Goal: Communication & Community: Answer question/provide support

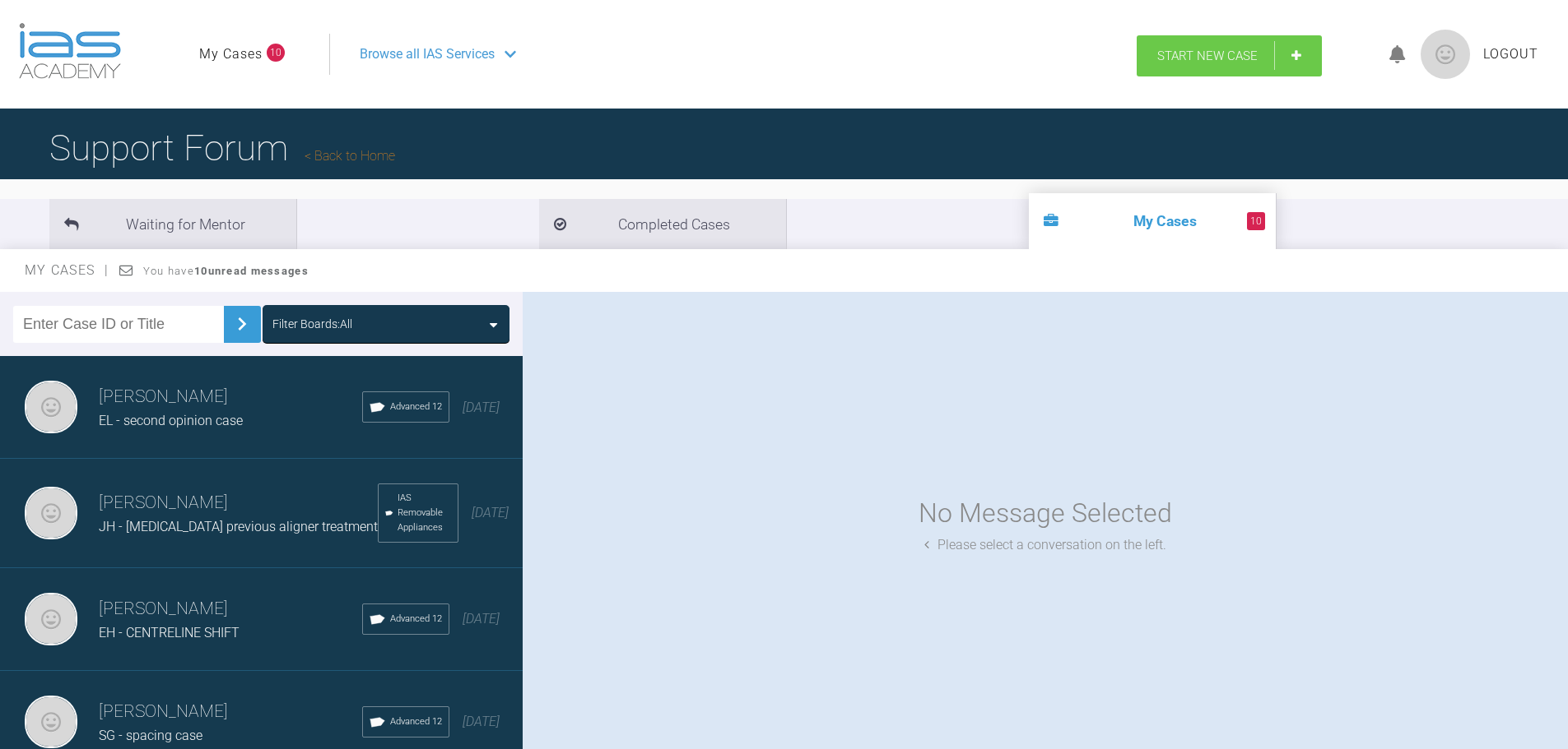
click at [1202, 60] on span "Start New Case" at bounding box center [1207, 56] width 100 height 15
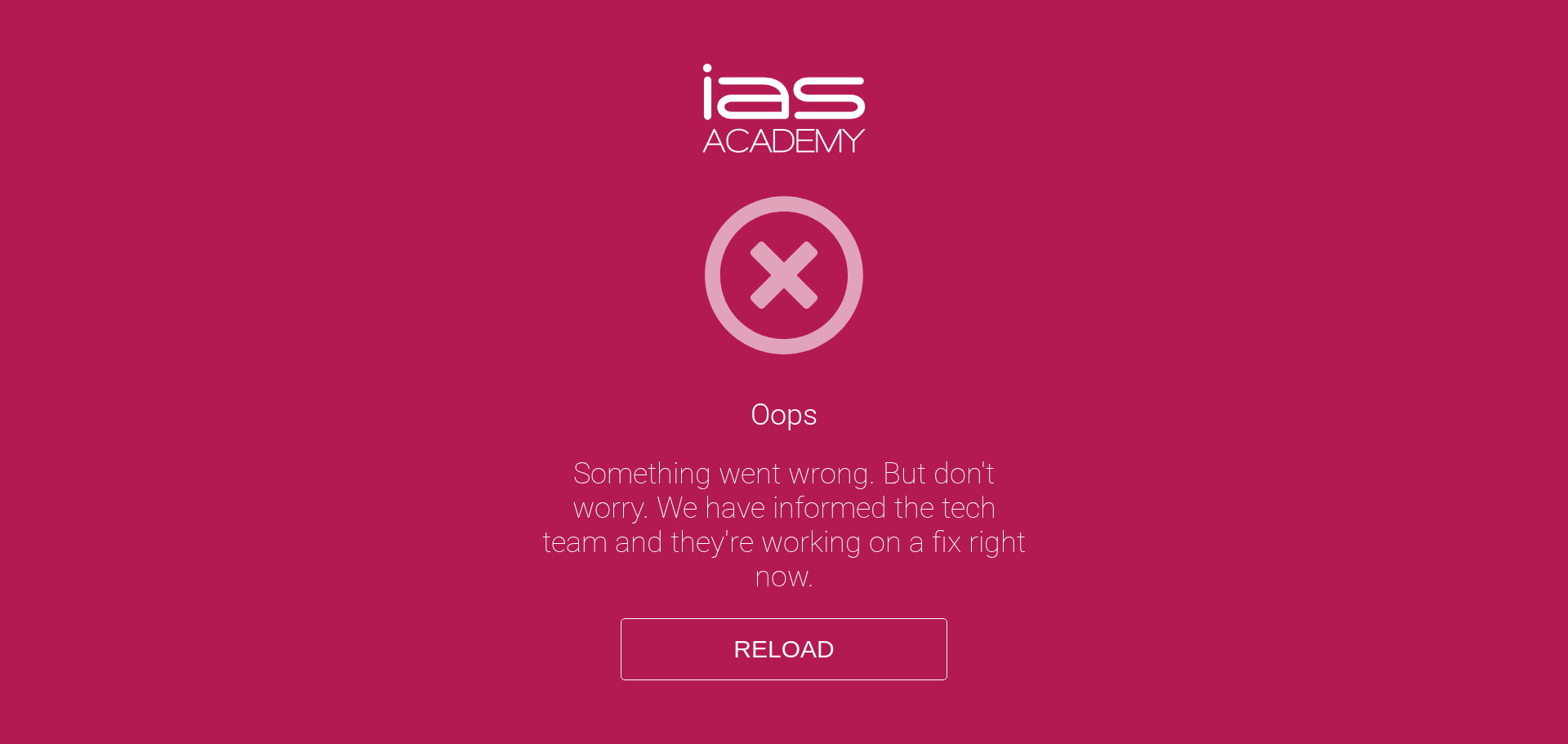
click at [784, 644] on button "Reload" at bounding box center [784, 649] width 327 height 62
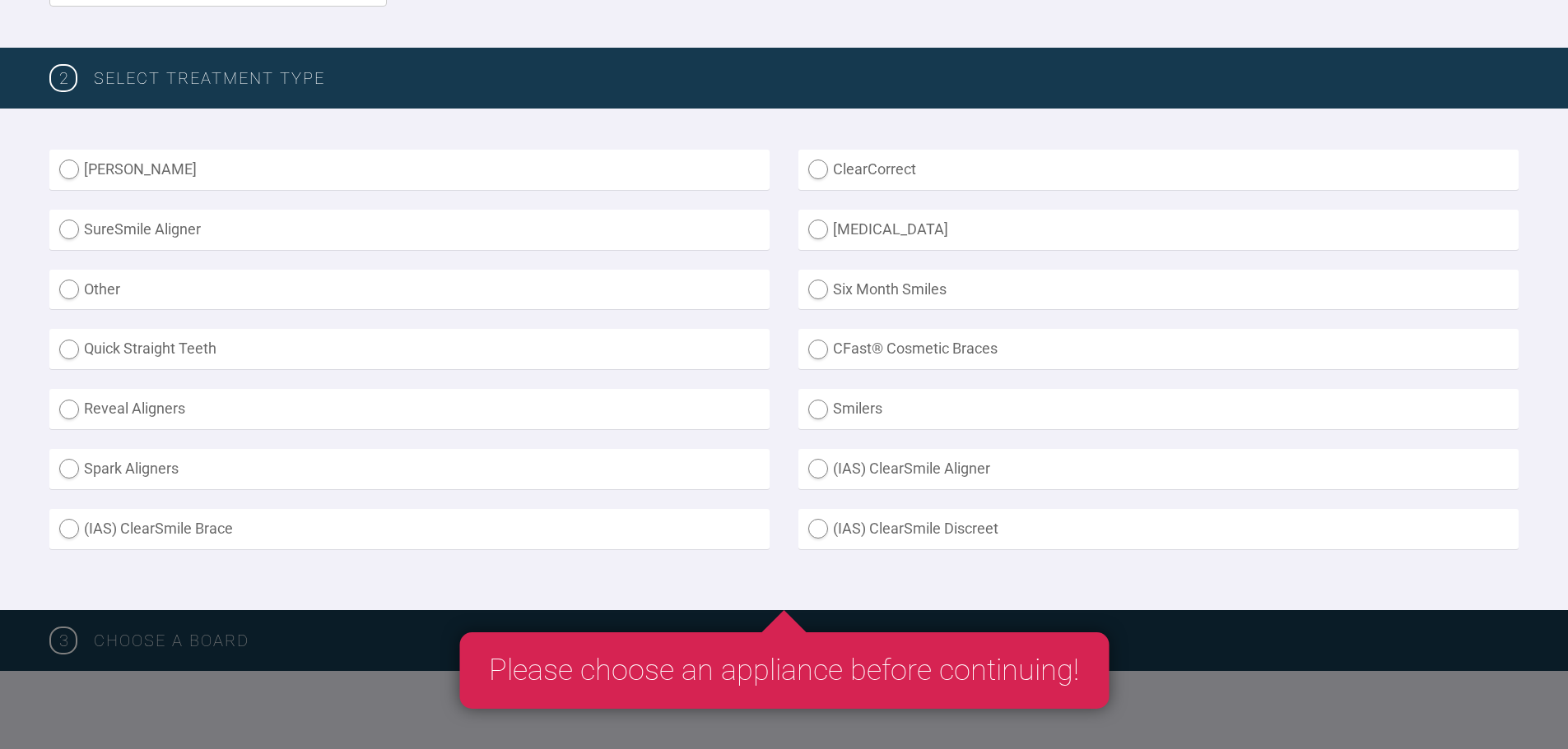
scroll to position [411, 0]
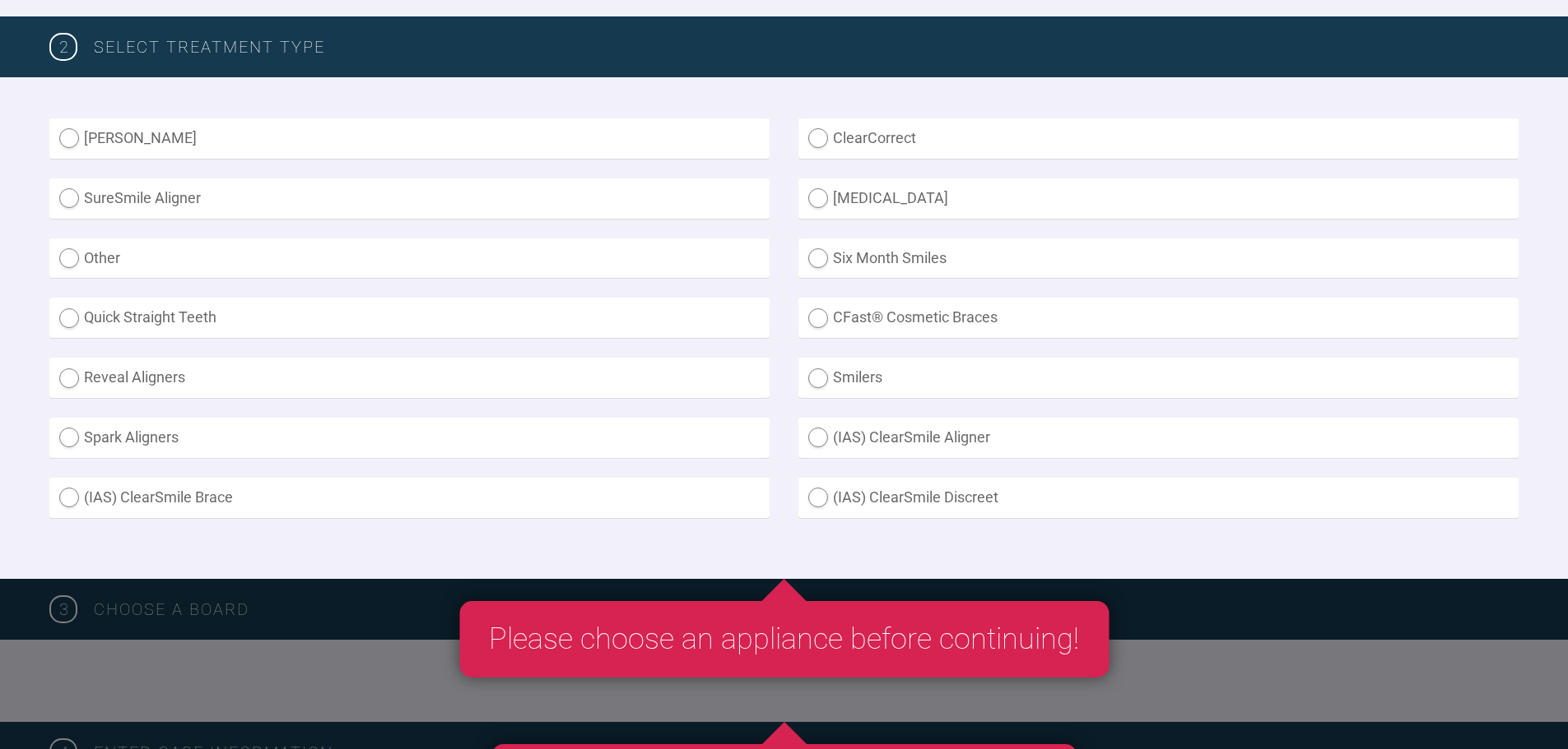
click at [261, 500] on label "(IAS) ClearSmile Brace" at bounding box center [409, 498] width 720 height 40
radio Brace "true"
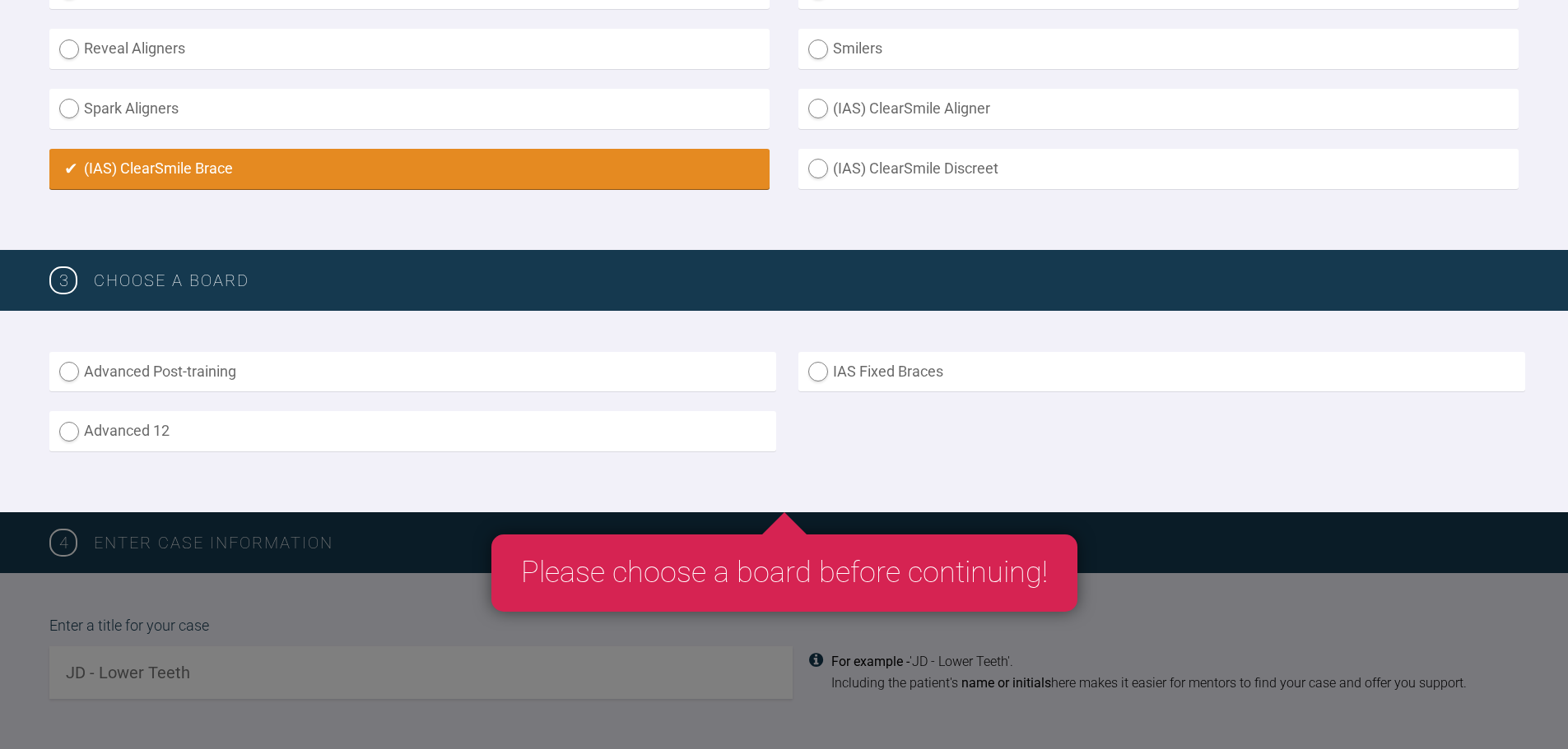
click at [284, 444] on label "Advanced 12" at bounding box center [412, 431] width 727 height 40
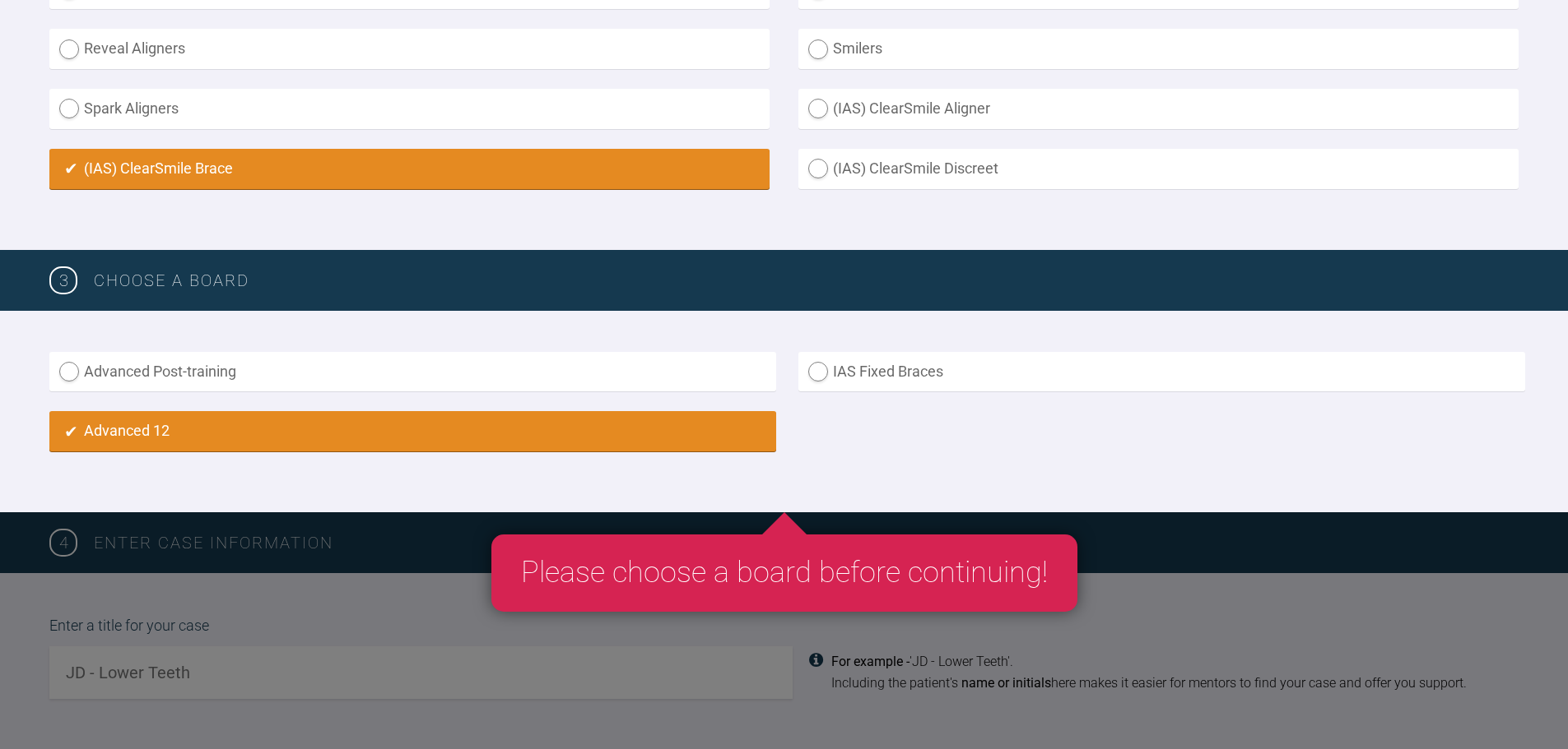
radio input "true"
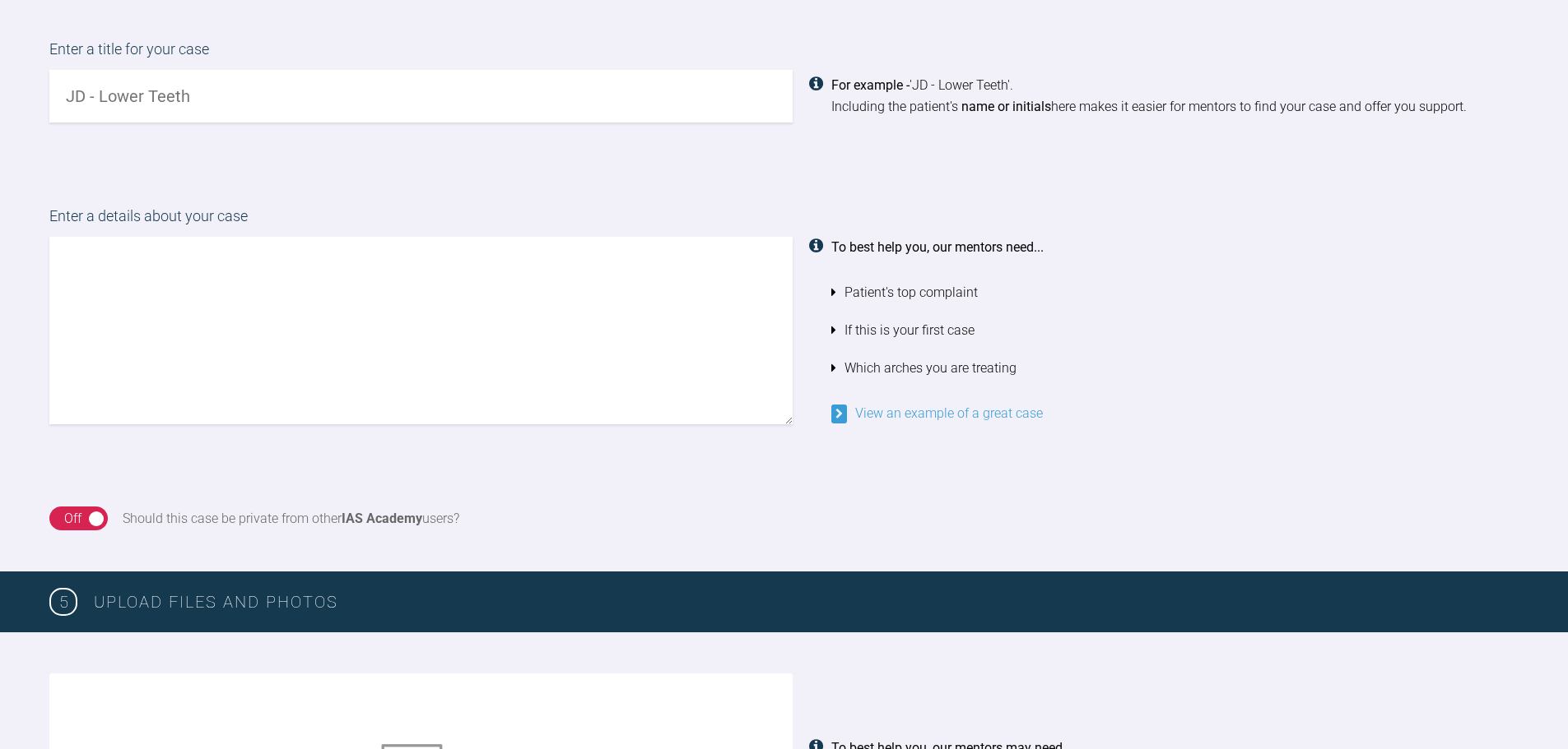
scroll to position [1318, 0]
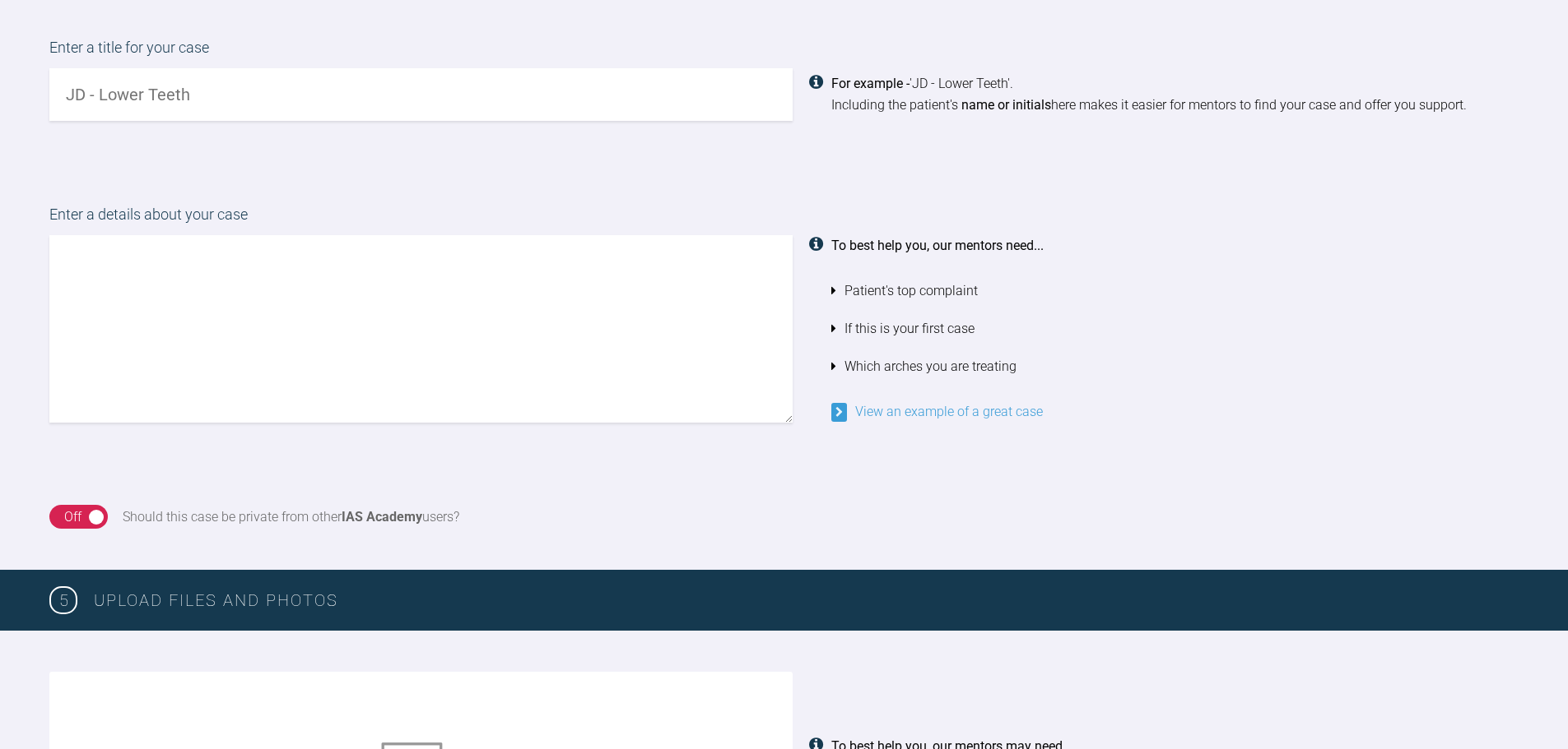
click at [237, 88] on input "text" at bounding box center [420, 95] width 743 height 53
type input "JD - [DEMOGRAPHIC_DATA] crowding"
click at [324, 275] on textarea at bounding box center [420, 329] width 743 height 188
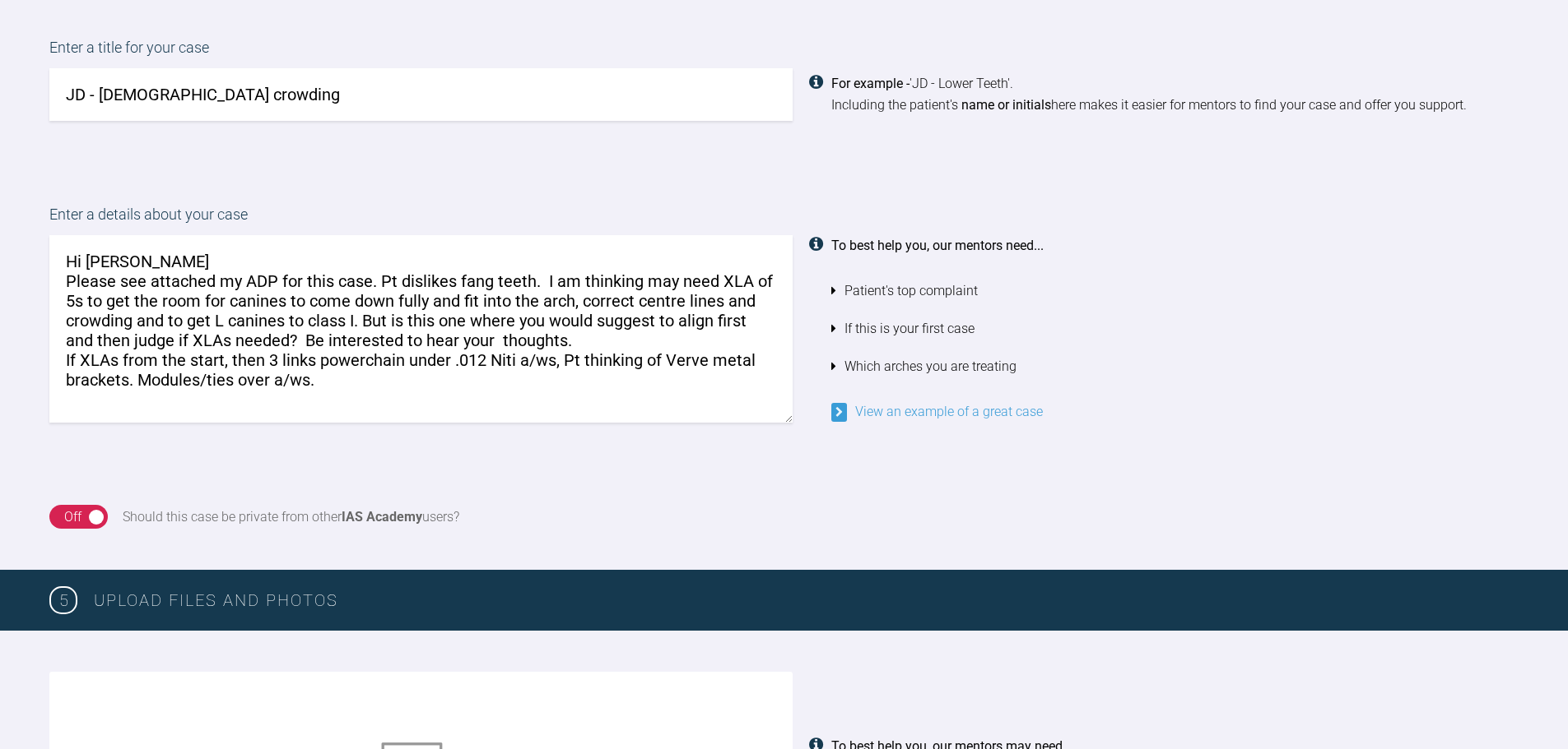
click at [230, 356] on textarea "Hi [PERSON_NAME] Please see attached my ADP for this case. Pt dislikes fang tee…" at bounding box center [420, 329] width 743 height 188
click at [320, 380] on textarea "Hi [PERSON_NAME] Please see attached my ADP for this case. Pt dislikes fang tee…" at bounding box center [420, 329] width 743 height 188
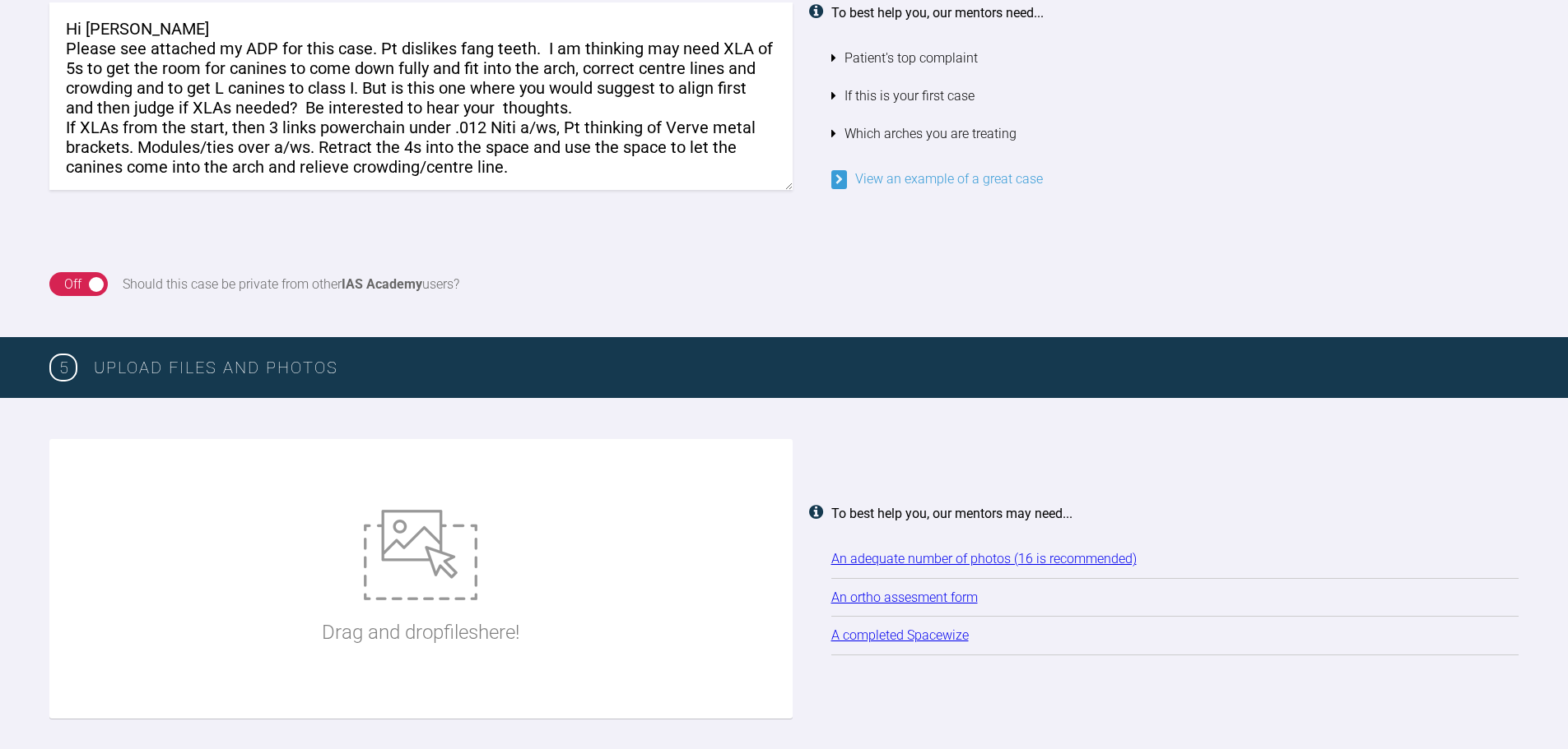
scroll to position [1729, 0]
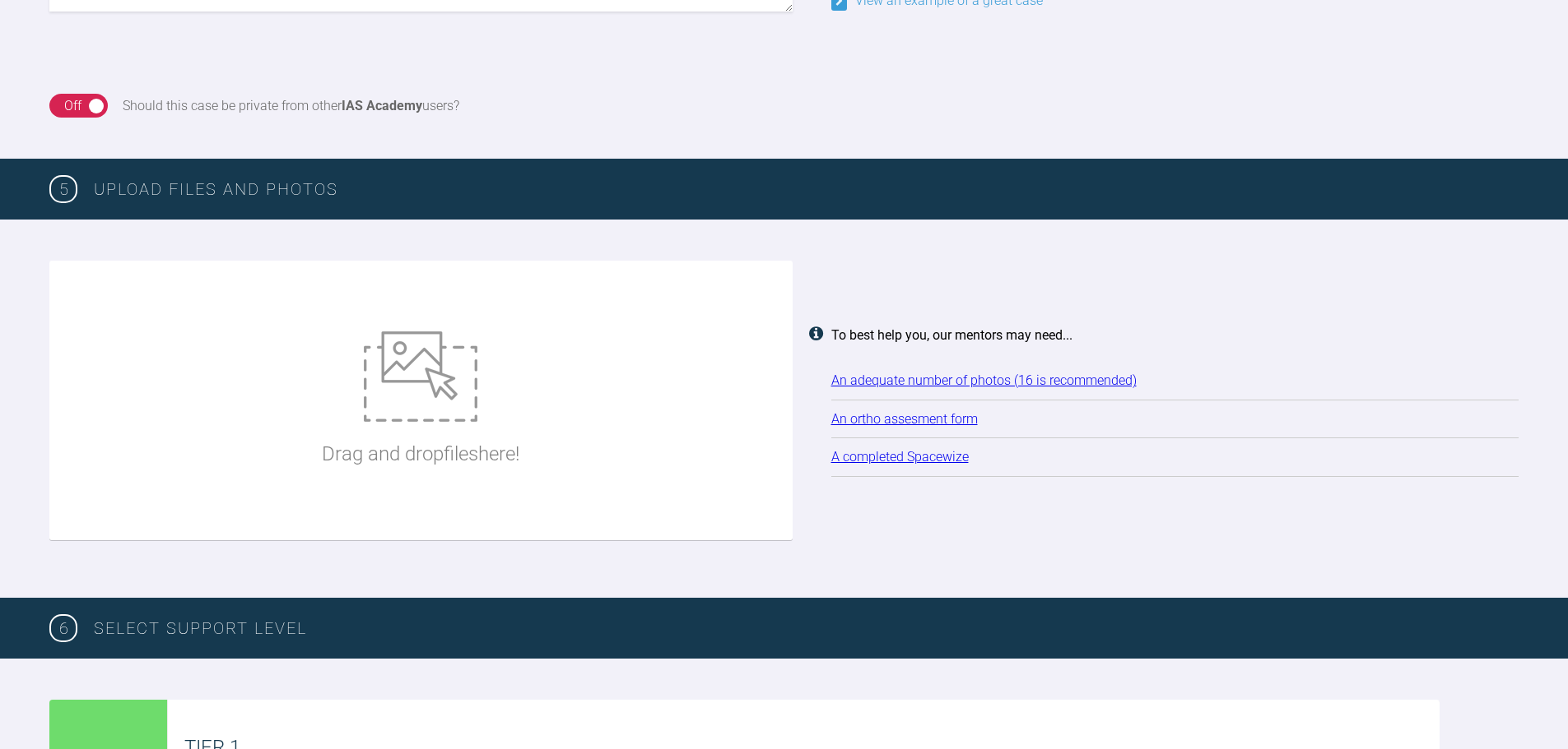
type textarea "Hi [PERSON_NAME] Please see attached my ADP for this case. Pt dislikes fang tee…"
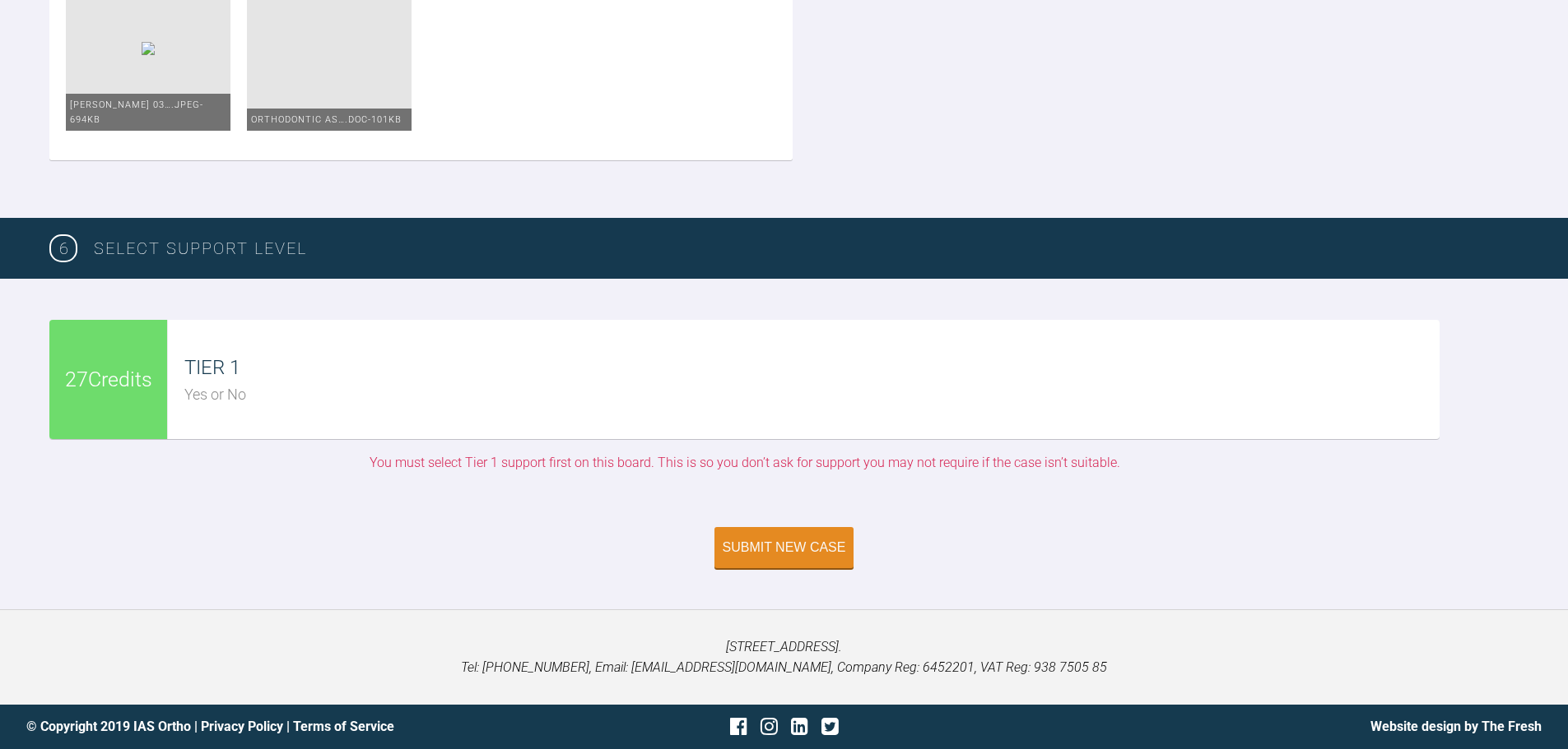
scroll to position [3115, 0]
click at [781, 551] on div "Submit New Case" at bounding box center [784, 549] width 123 height 15
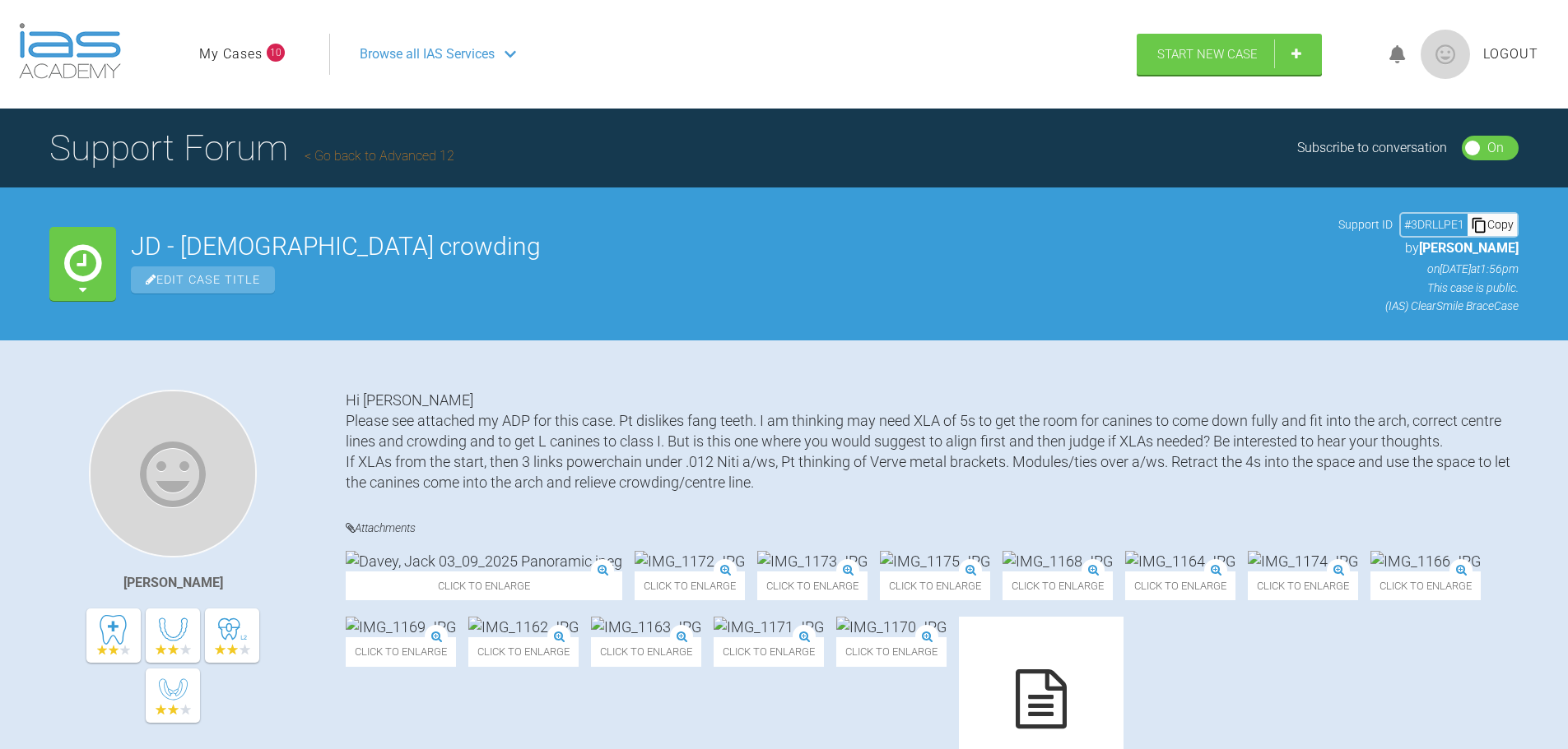
click at [252, 58] on link "My Cases" at bounding box center [231, 54] width 64 height 21
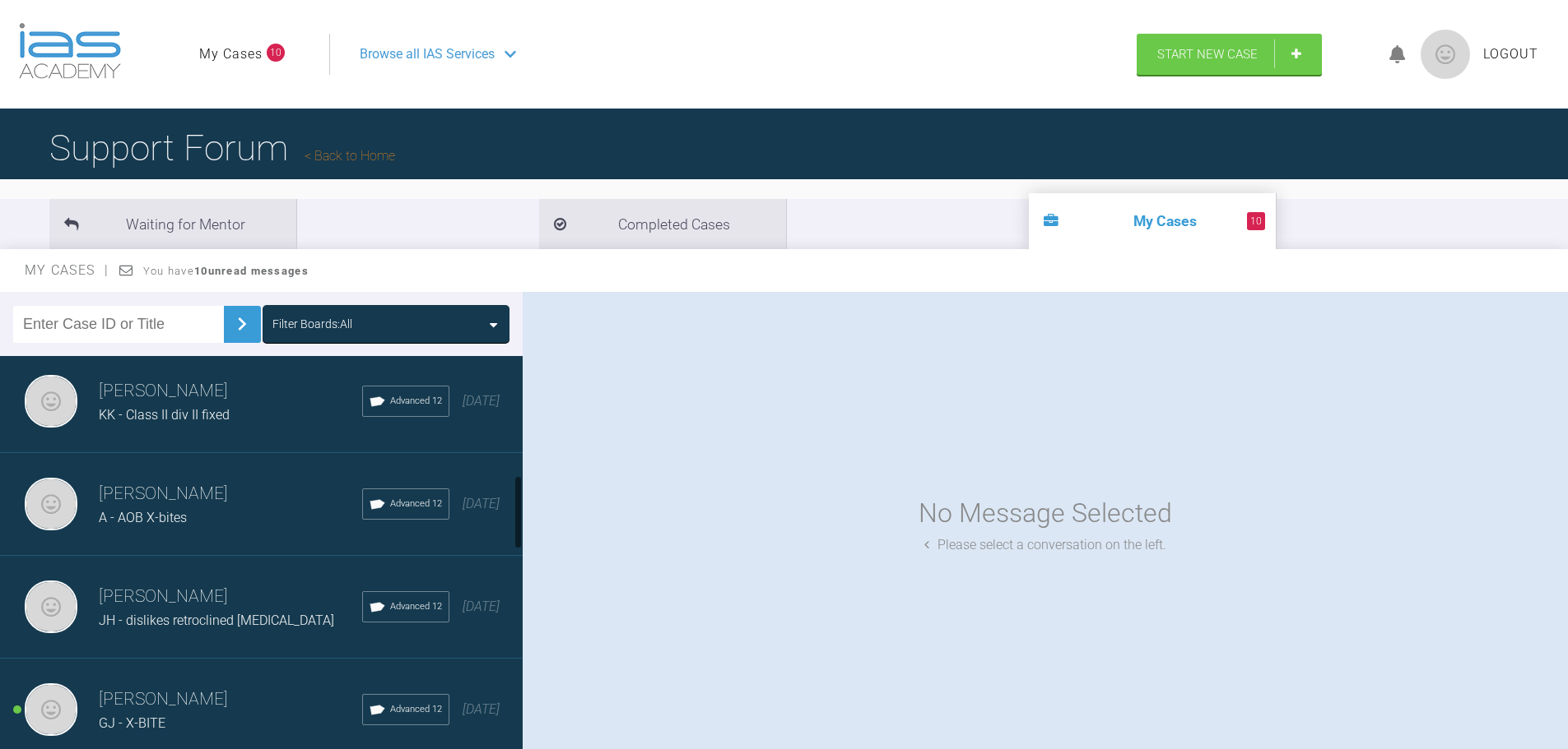
scroll to position [658, 0]
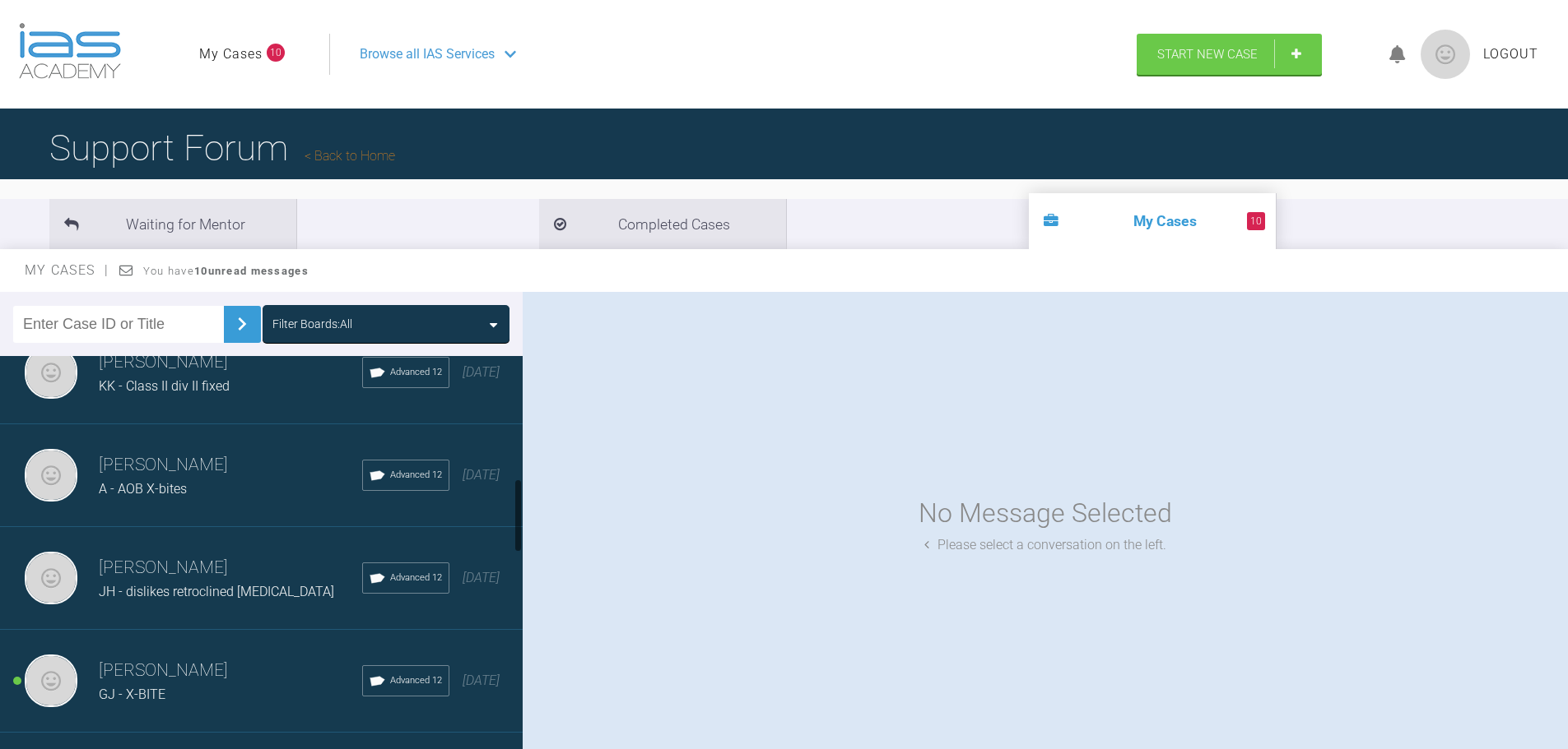
click at [257, 495] on div "A - AOB X-bites" at bounding box center [230, 488] width 263 height 21
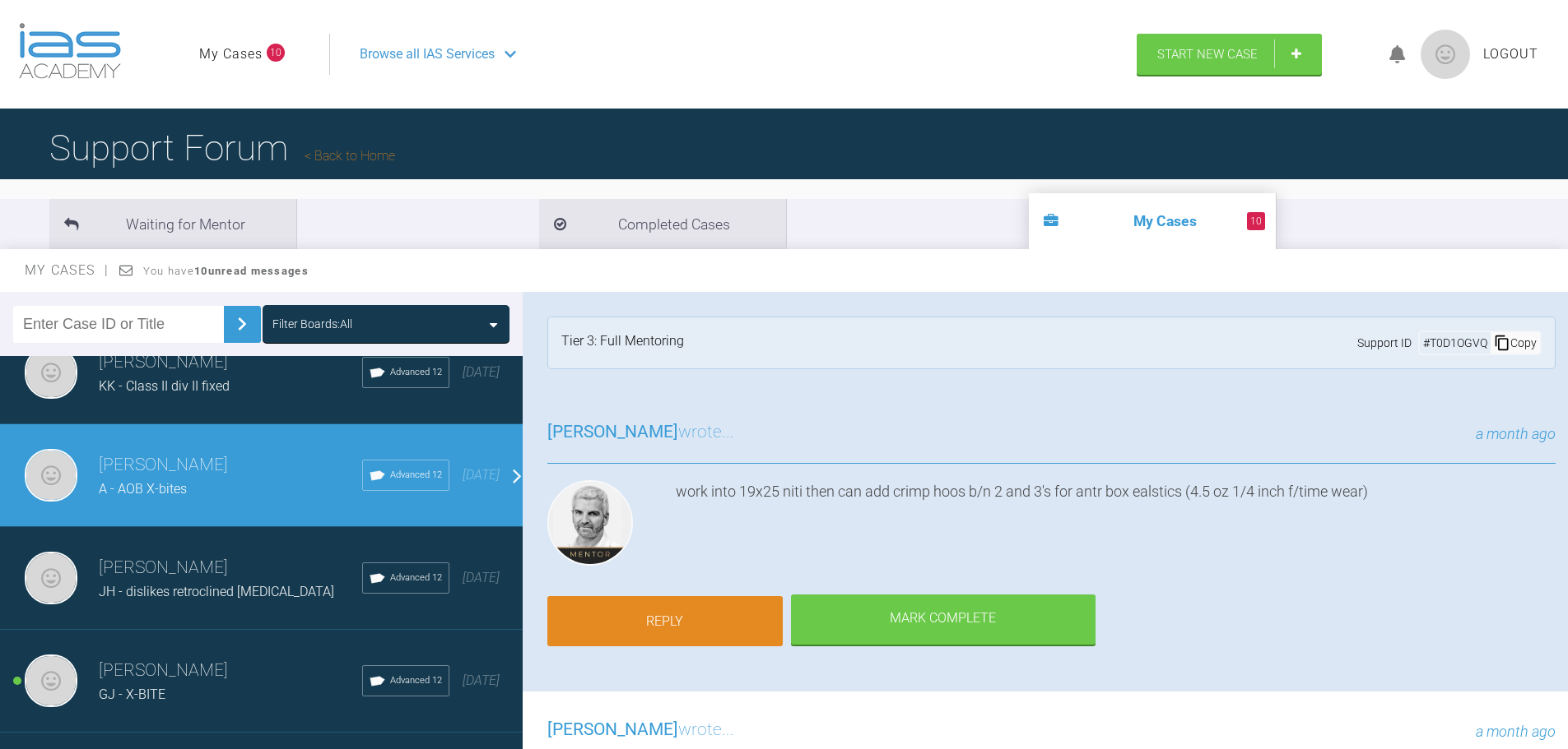
click at [710, 622] on link "Reply" at bounding box center [665, 621] width 235 height 51
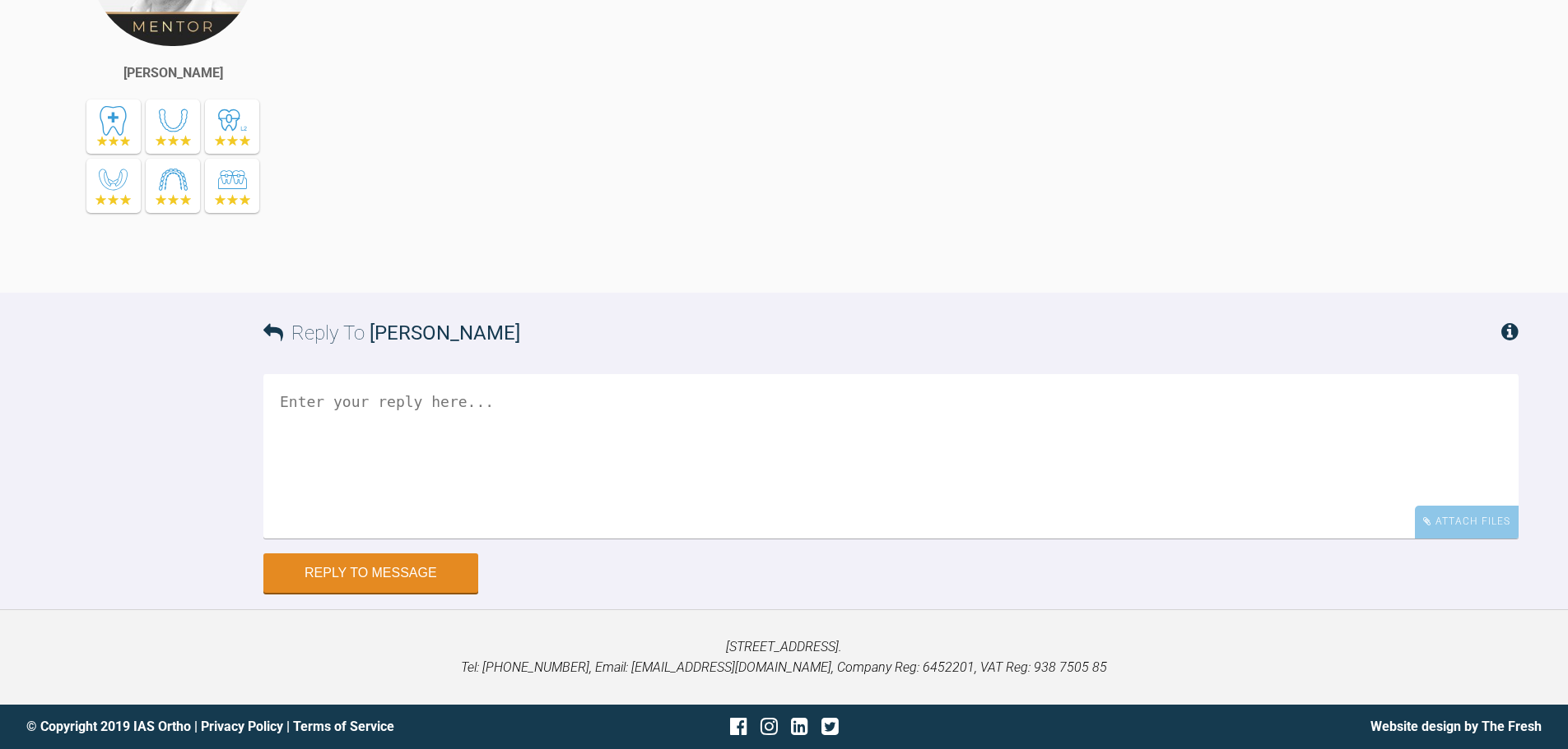
scroll to position [8473, 0]
click at [1466, 516] on div "Attach Files" at bounding box center [1467, 521] width 104 height 32
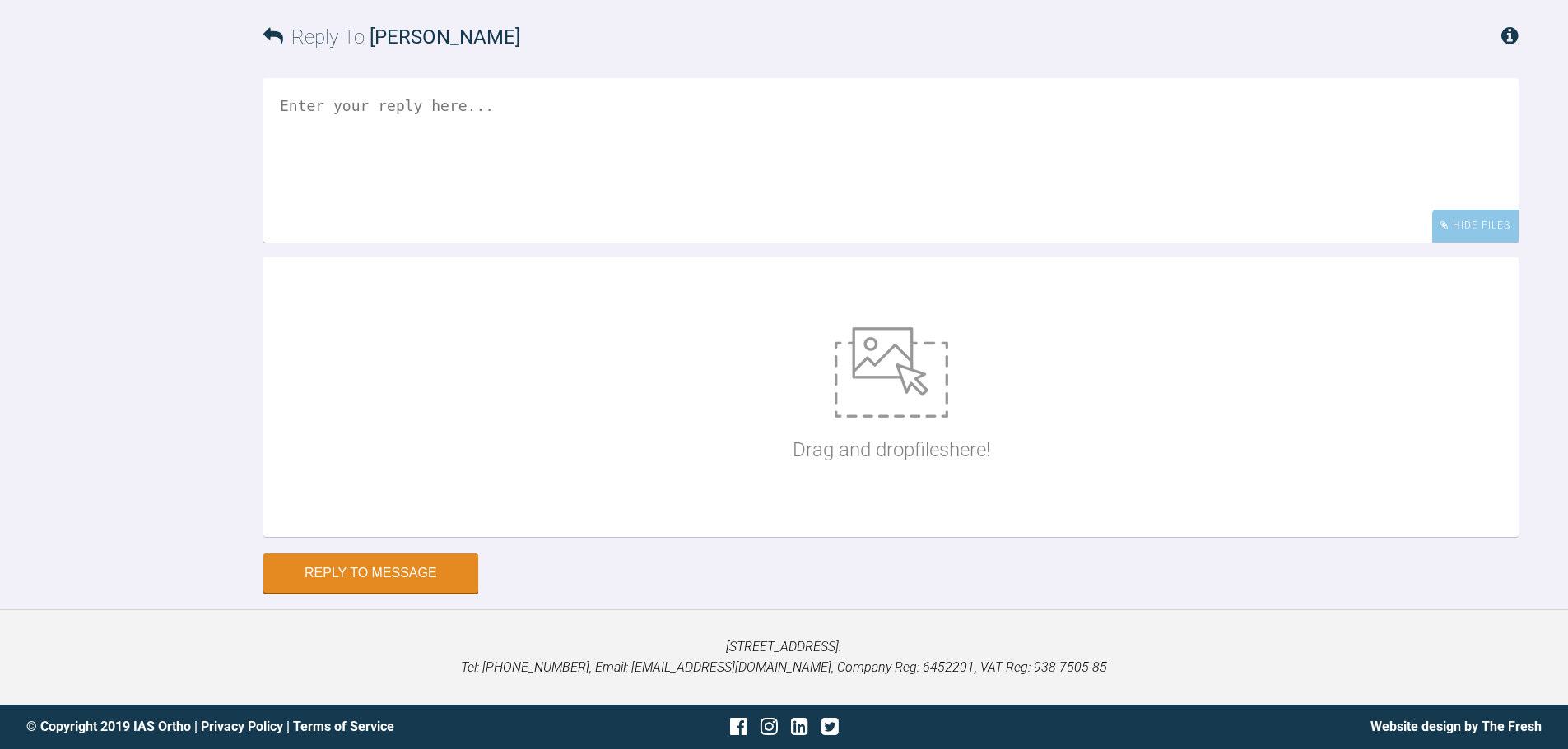
scroll to position [8769, 0]
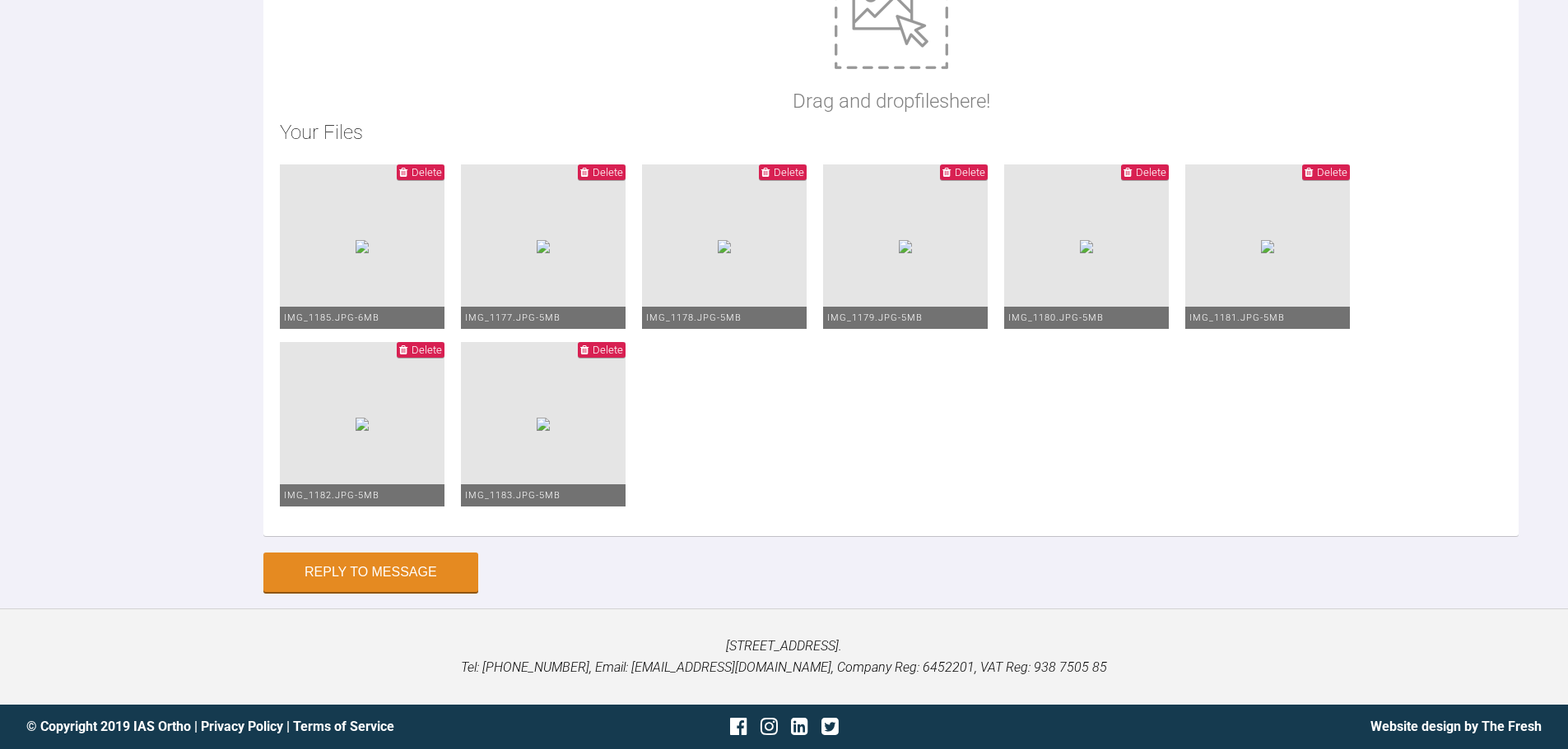
scroll to position [8851, 0]
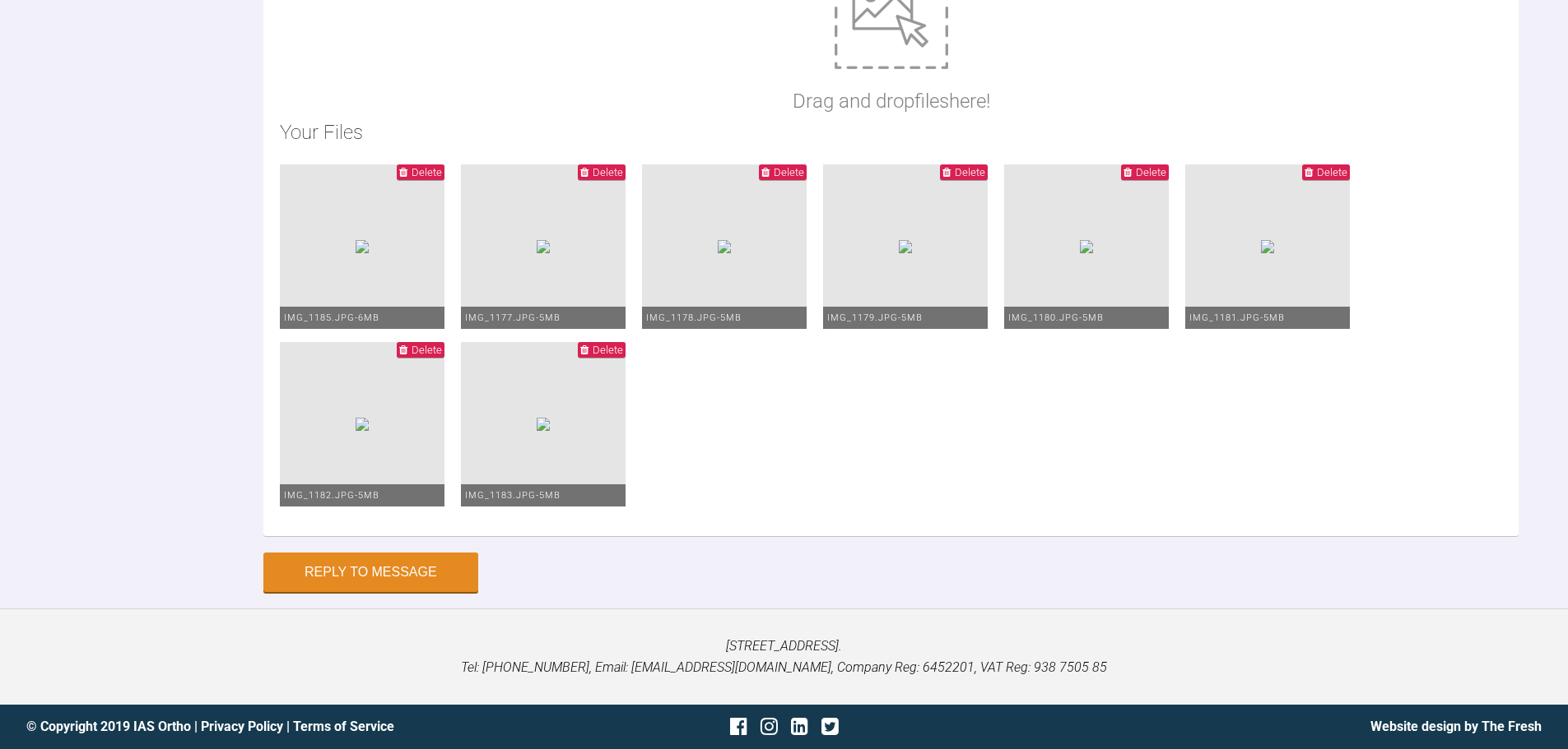
type textarea "Hi [PERSON_NAME]. [DATE] I changed this patient into 20*20 wires upper and lowe…"
click at [428, 580] on button "Reply to Message" at bounding box center [371, 573] width 215 height 39
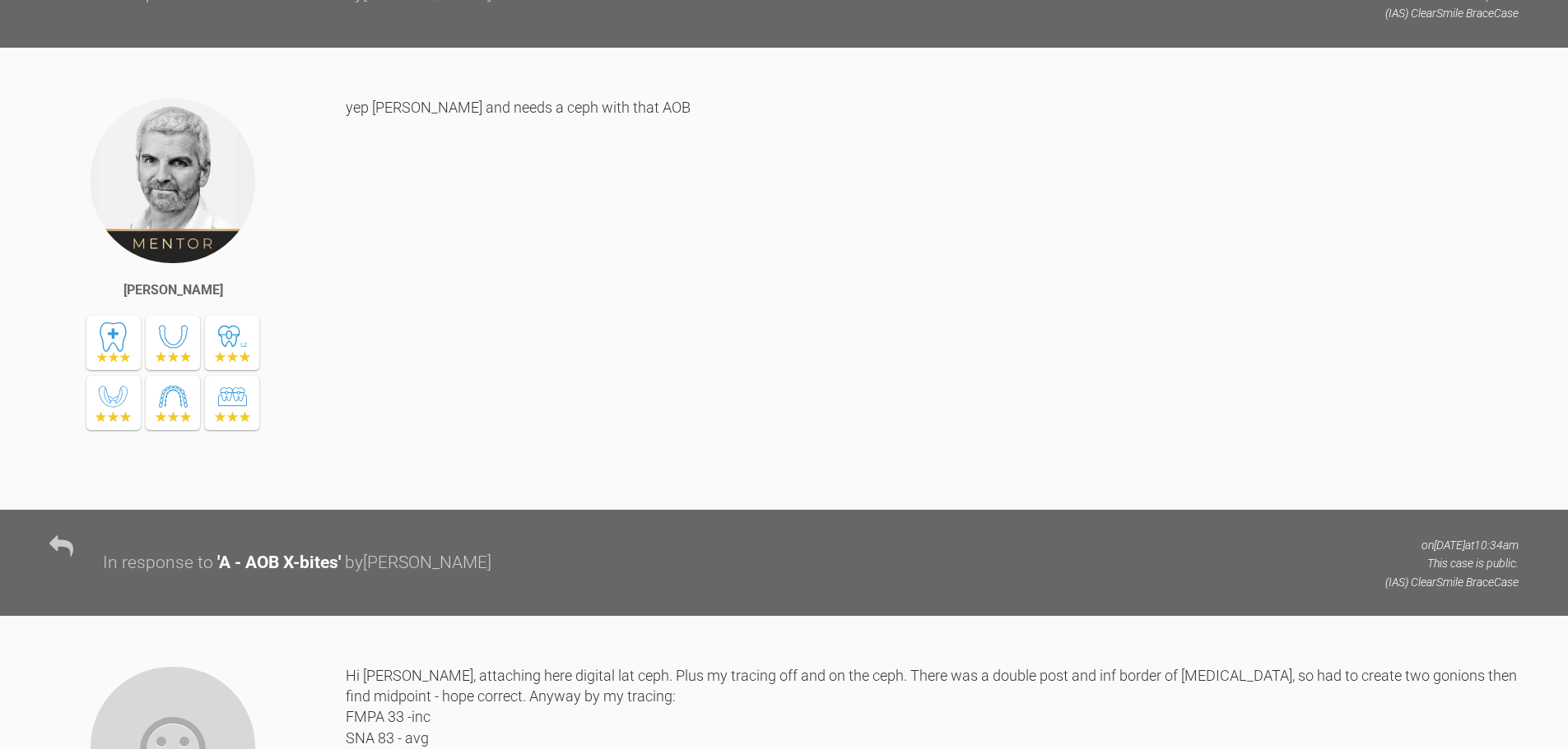
scroll to position [0, 0]
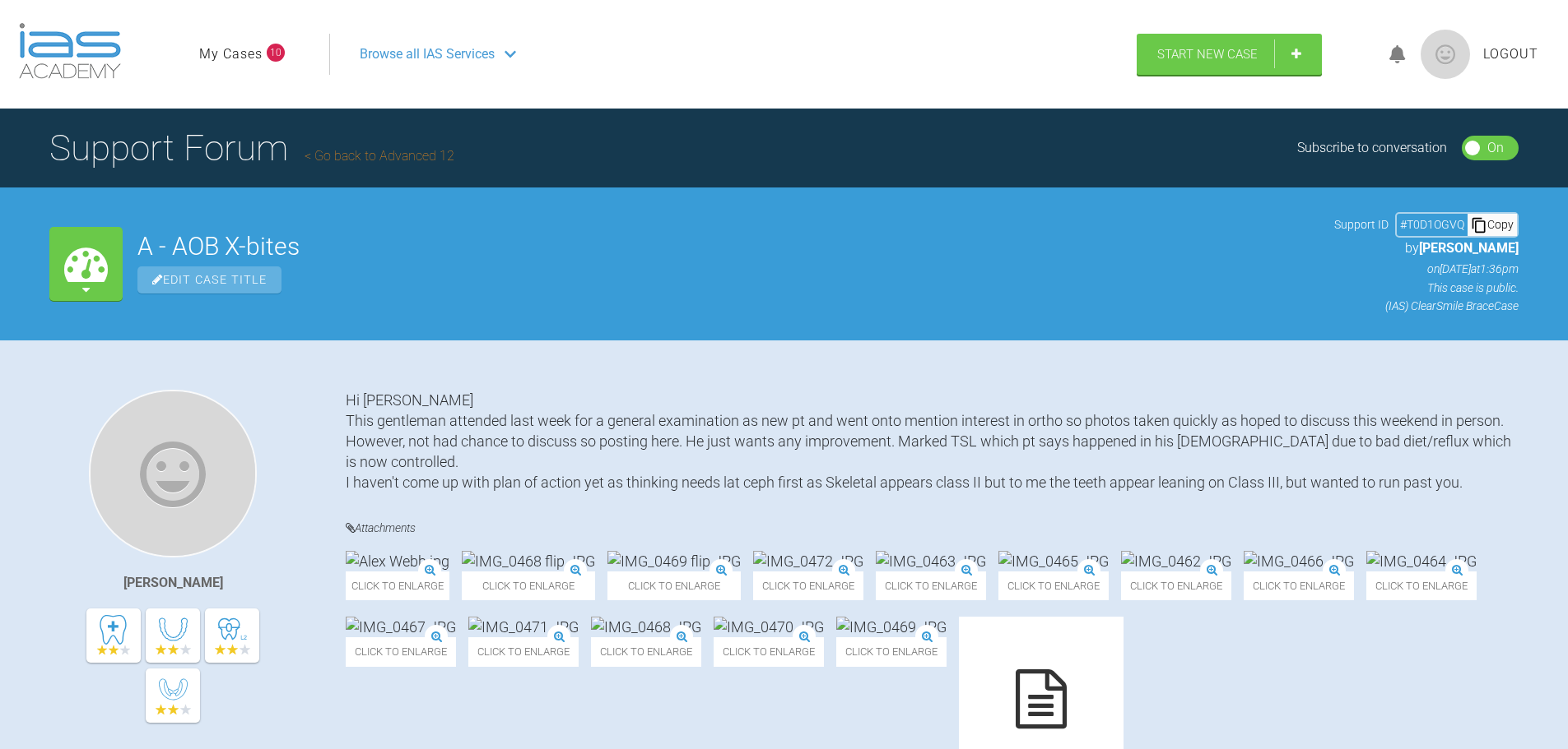
click at [278, 52] on span "10" at bounding box center [275, 53] width 18 height 18
click at [224, 46] on link "My Cases" at bounding box center [231, 54] width 64 height 21
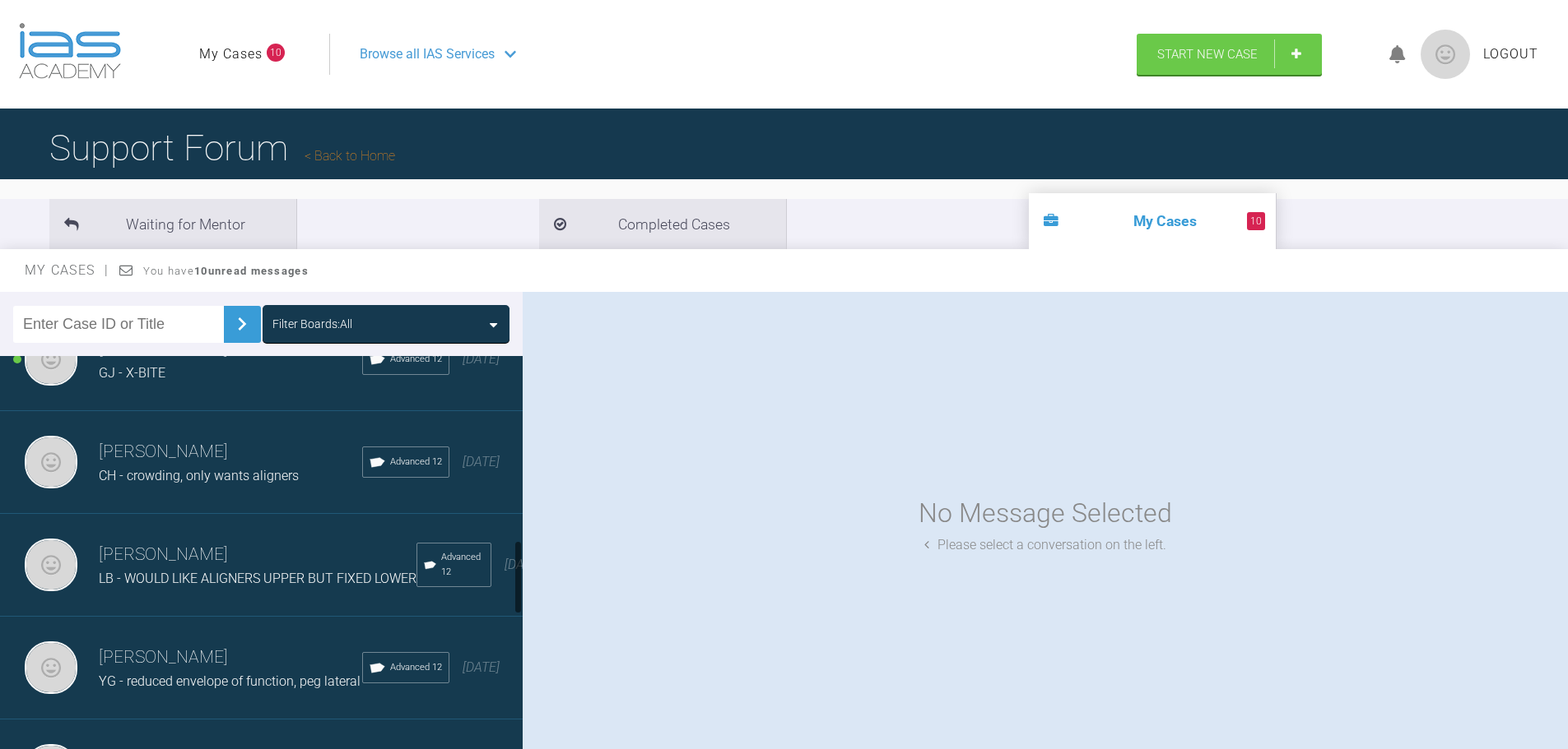
scroll to position [987, 0]
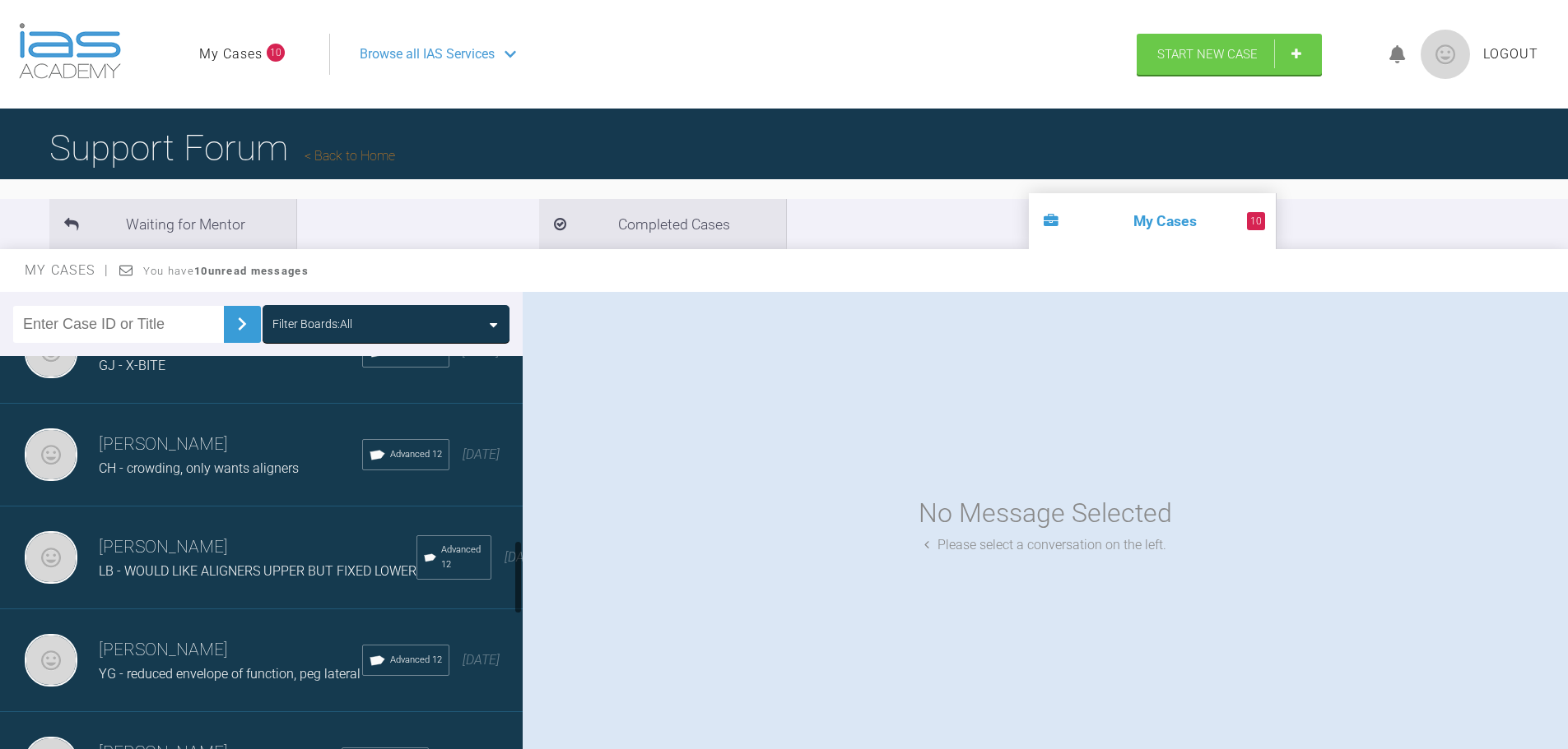
click at [331, 582] on div "LB - WOULD LIKE ALIGNERS UPPER BUT FIXED LOWER" at bounding box center [257, 571] width 317 height 21
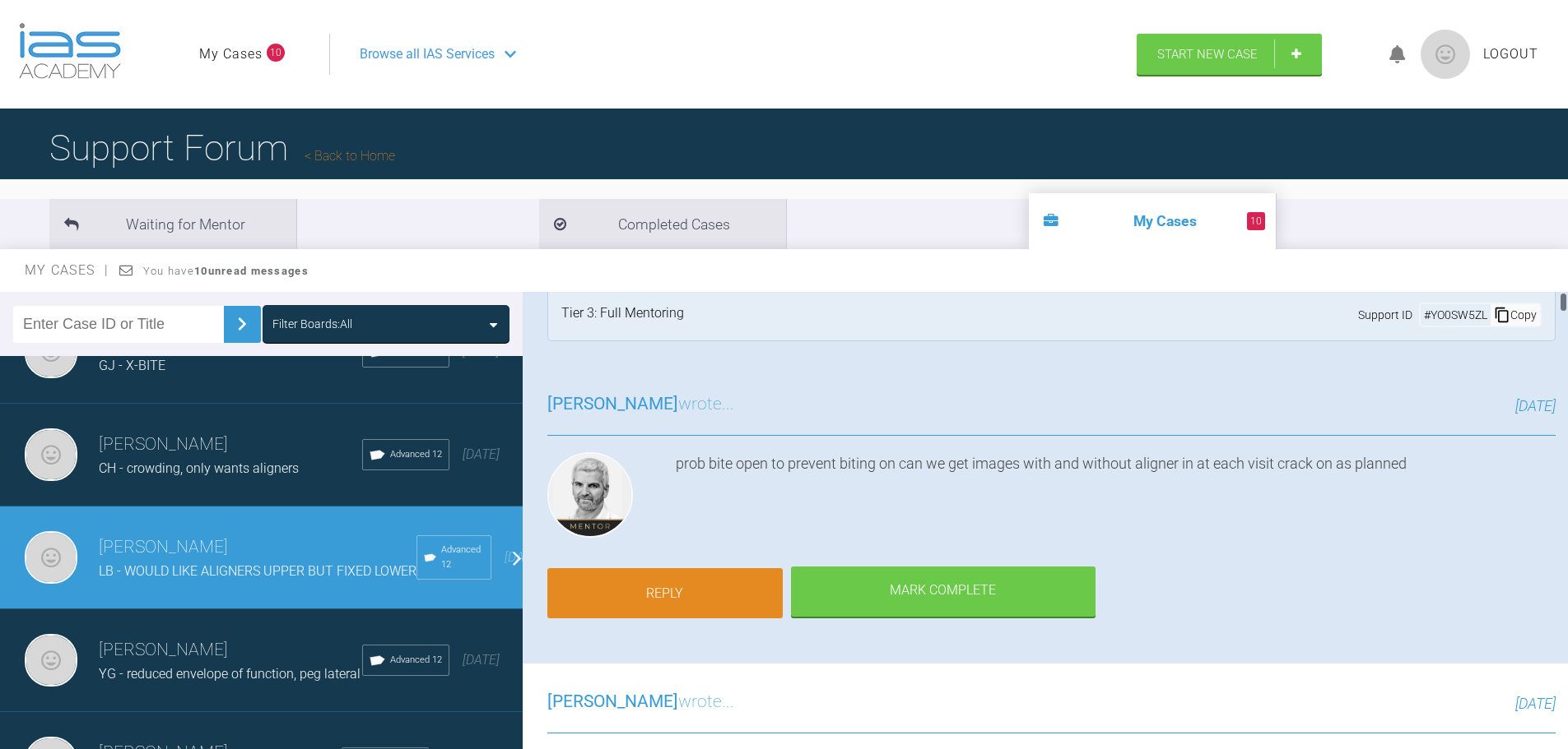
scroll to position [0, 0]
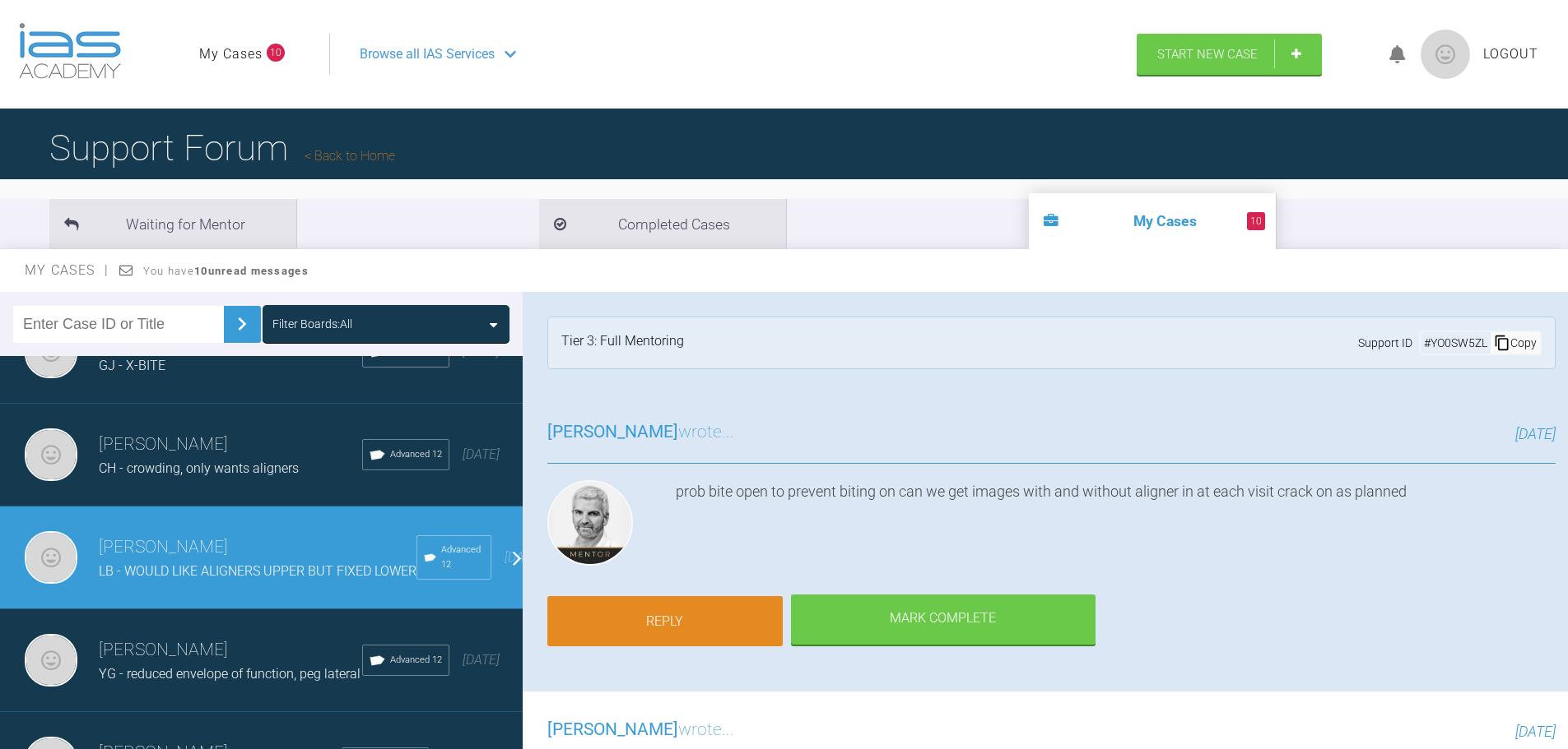
click at [654, 614] on link "Reply" at bounding box center [665, 621] width 235 height 51
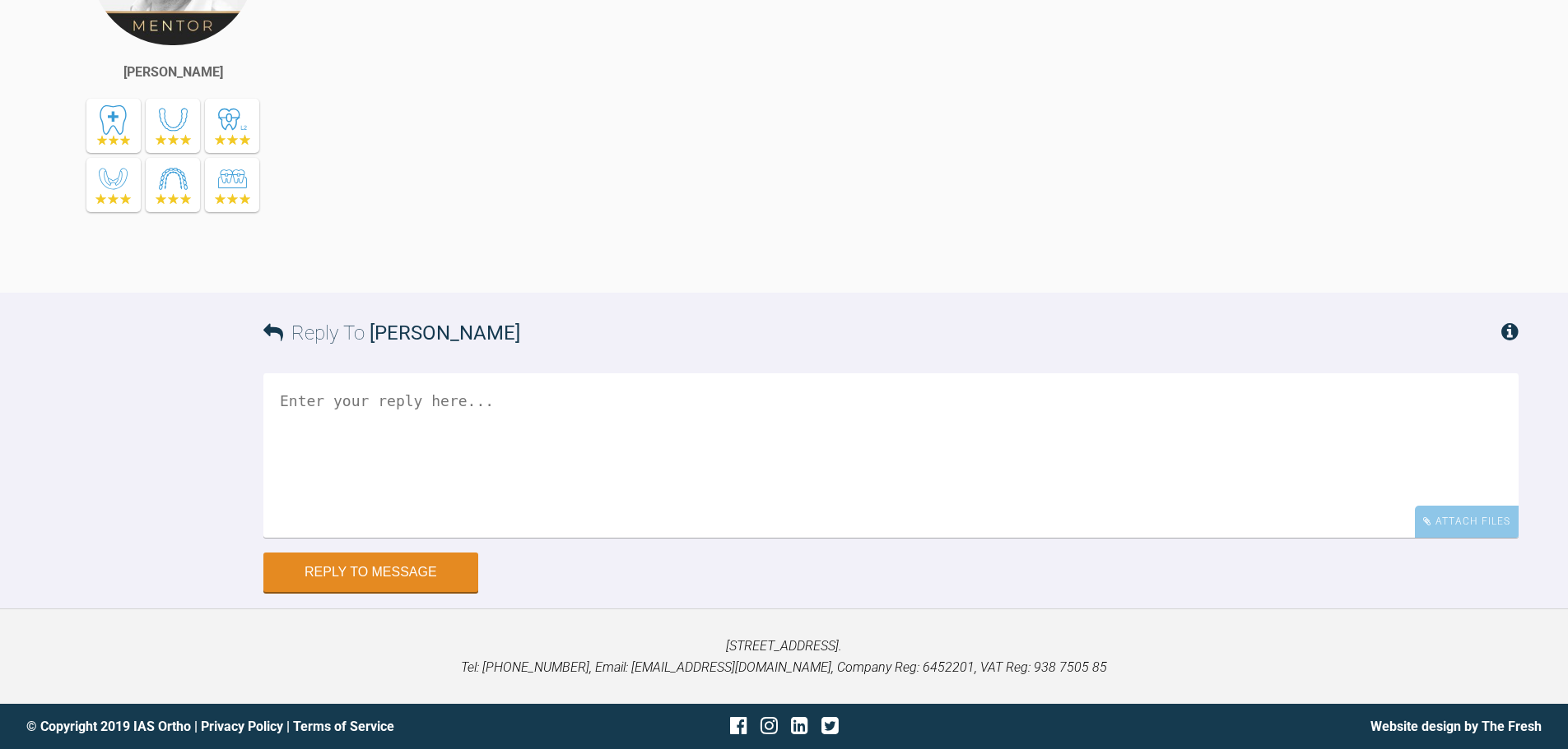
scroll to position [20973, 0]
click at [583, 409] on textarea at bounding box center [891, 456] width 1255 height 165
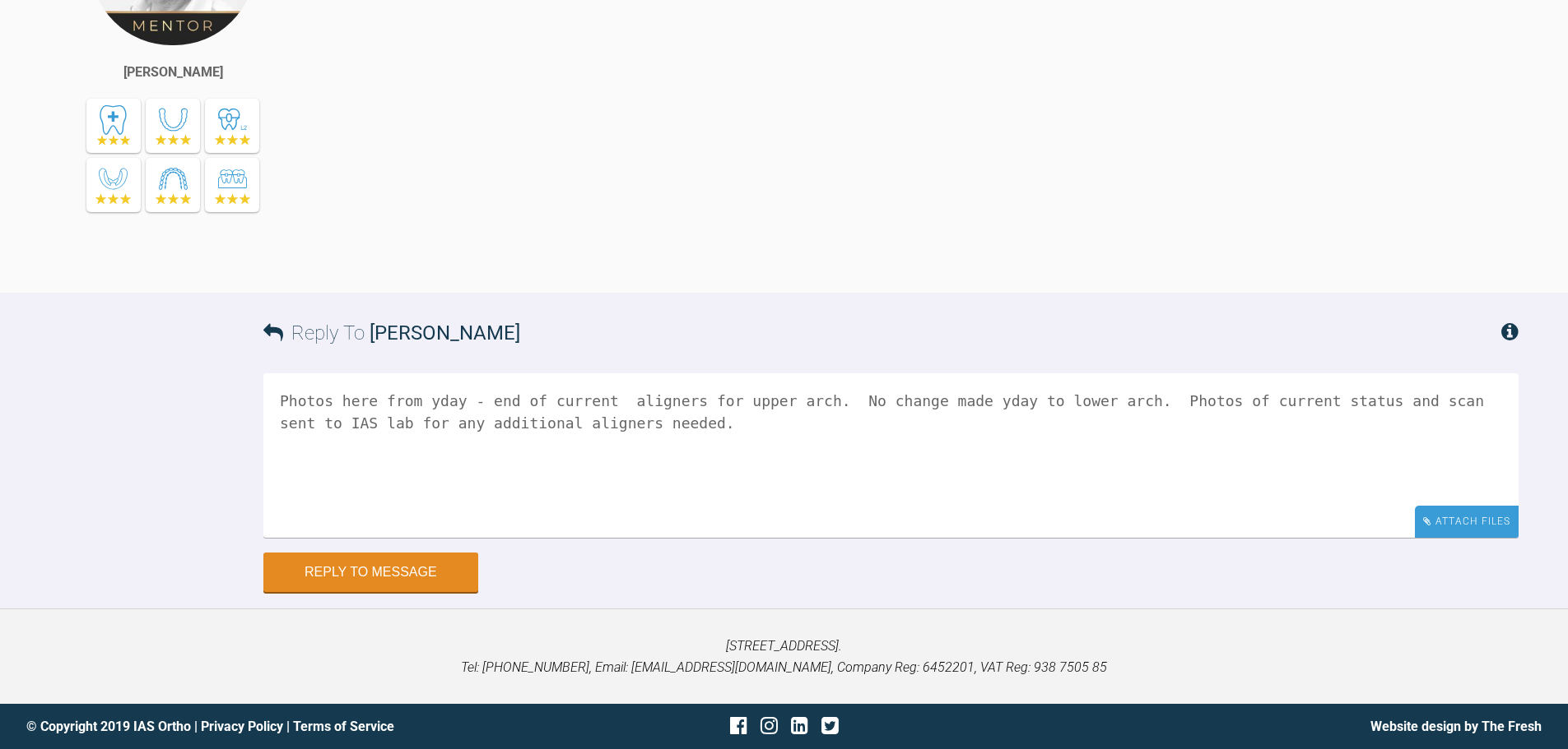
click at [1483, 528] on div "Attach Files" at bounding box center [1467, 521] width 104 height 32
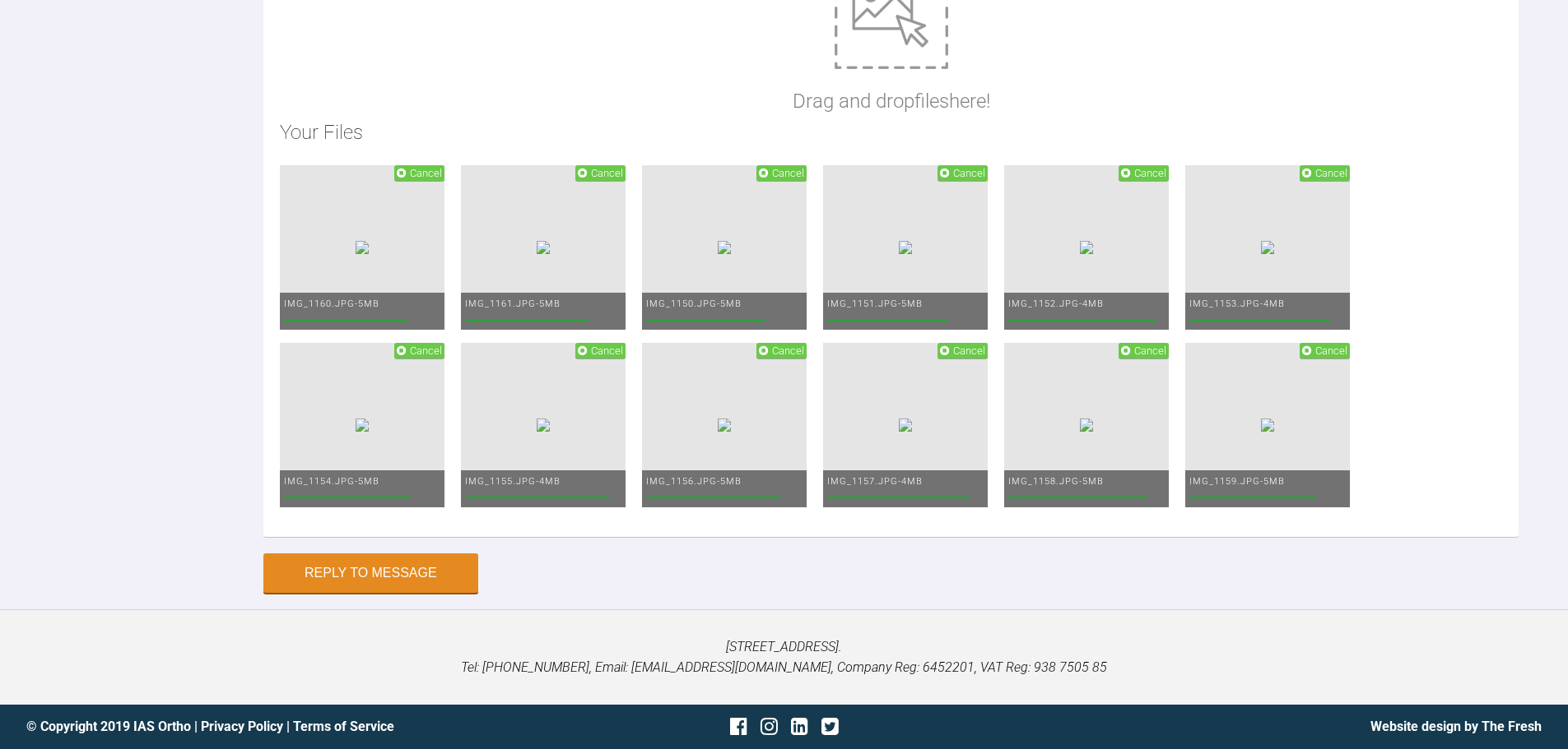
scroll to position [21303, 0]
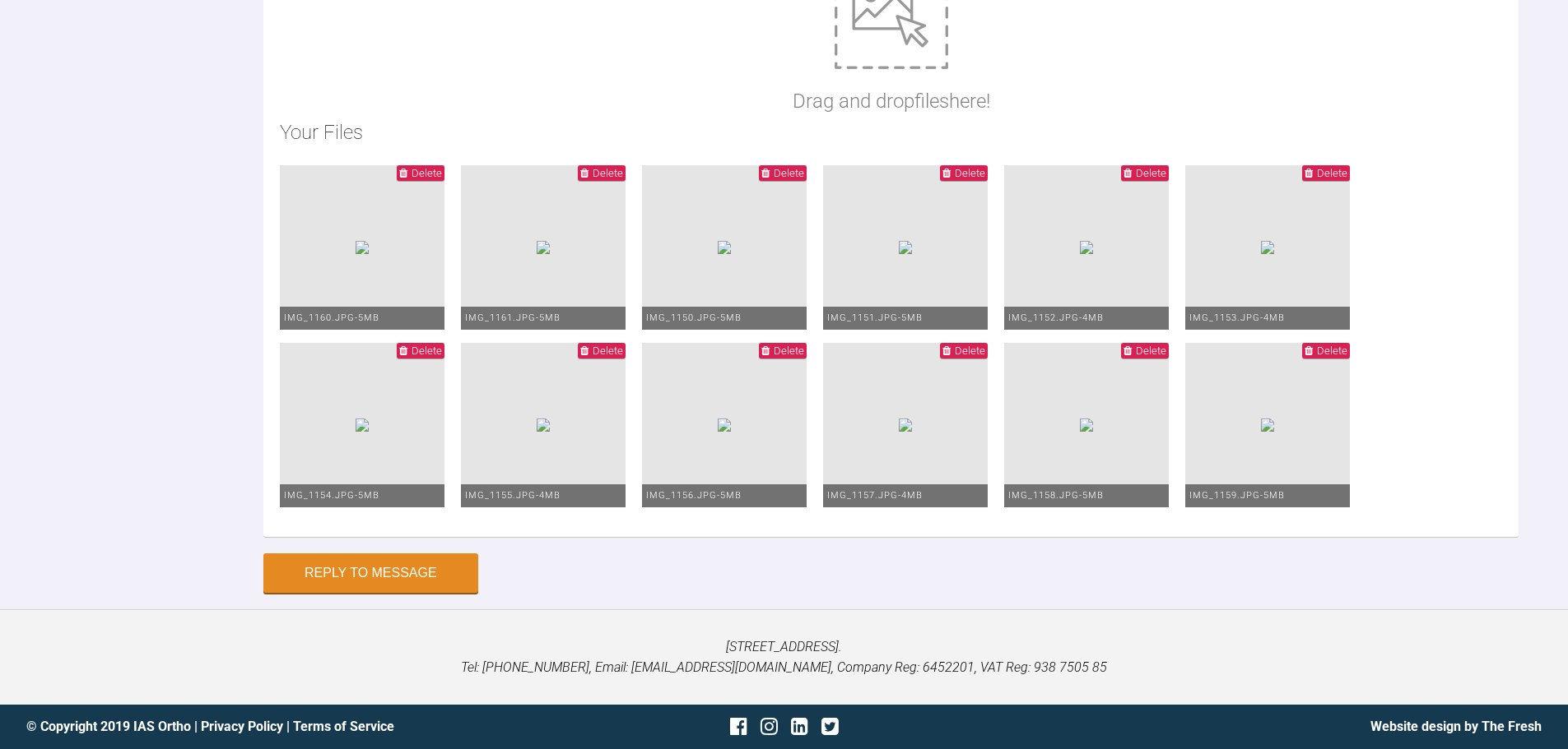
type textarea "Photos here from yday - end of current aligners for upper arch. No change made …"
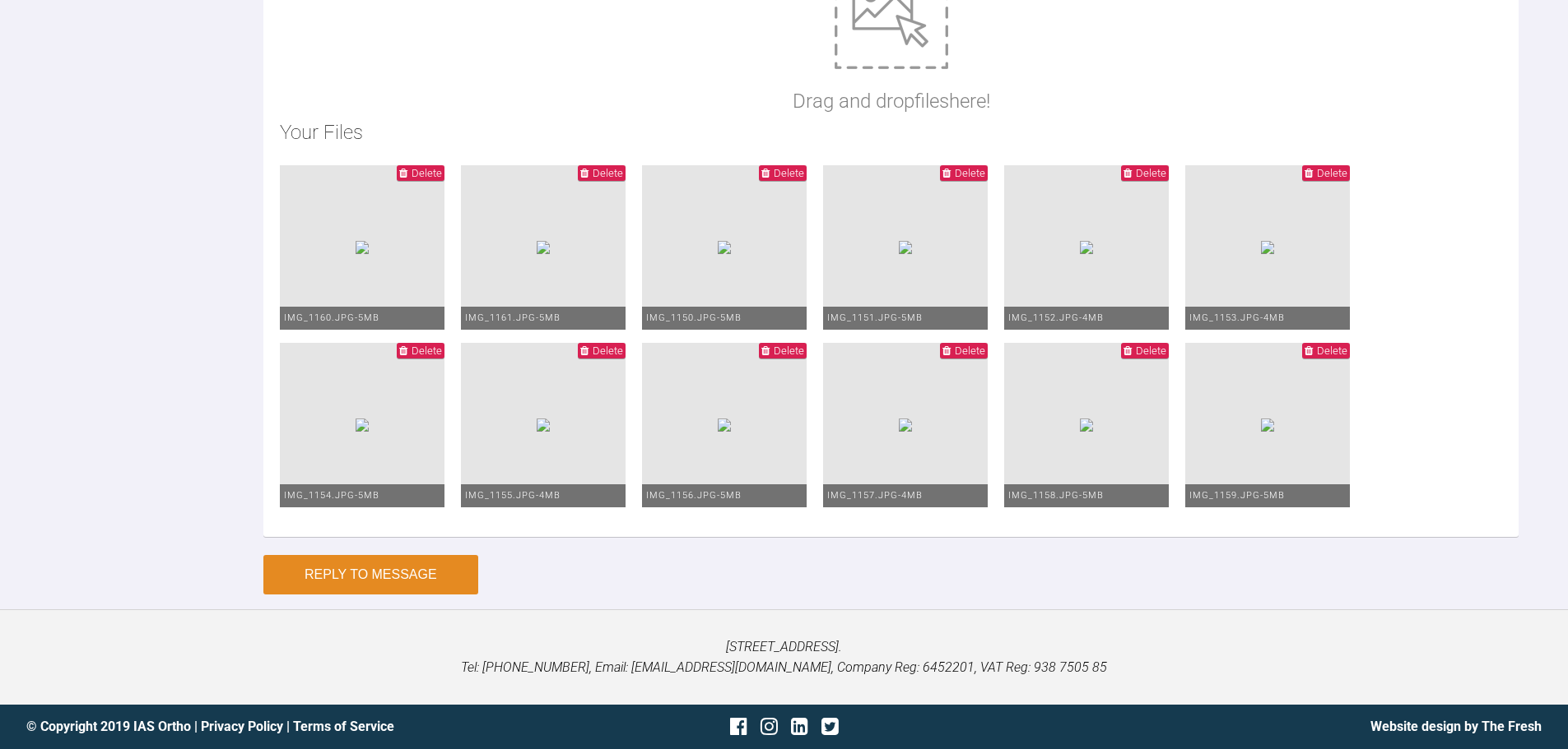
click at [449, 595] on button "Reply to Message" at bounding box center [371, 574] width 215 height 39
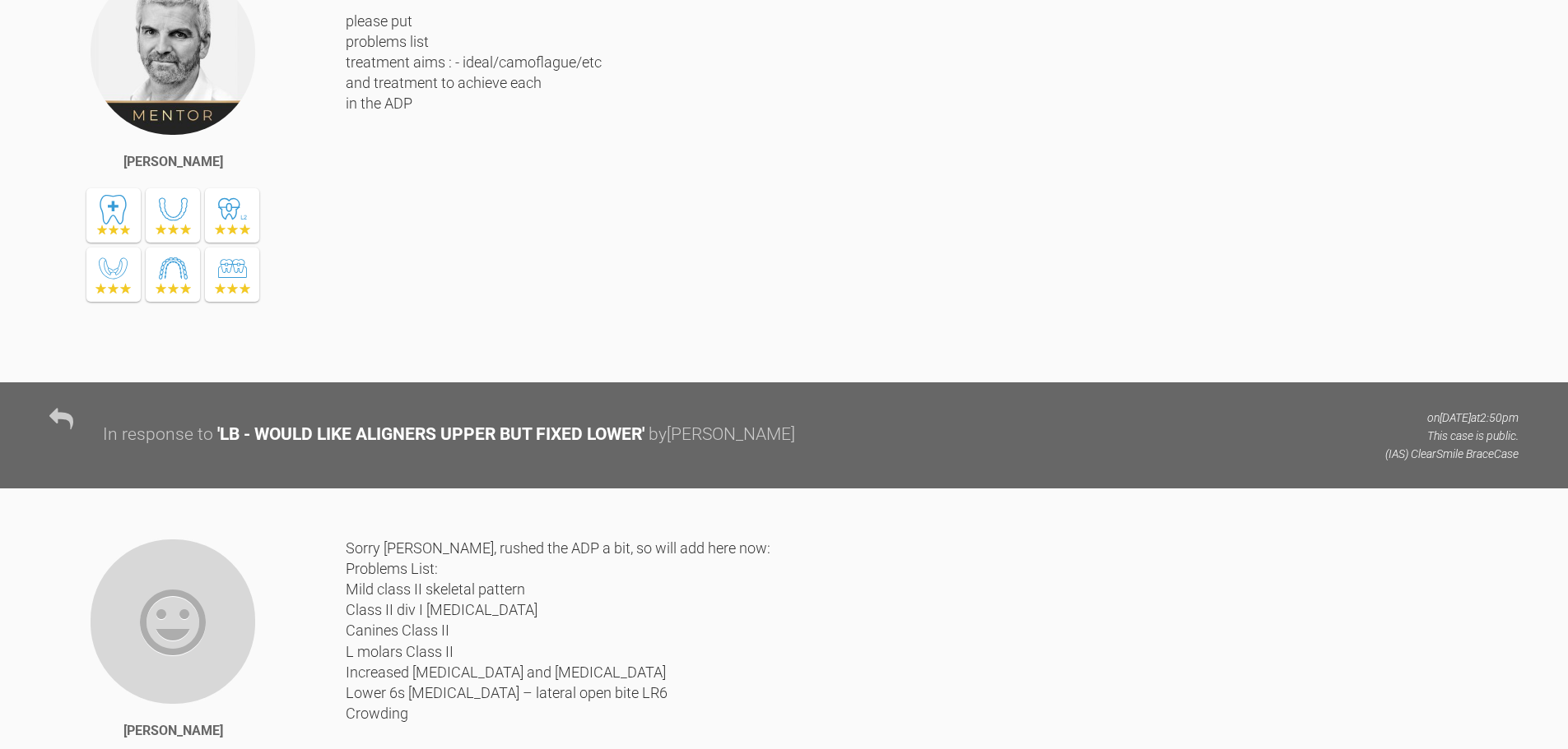
scroll to position [0, 0]
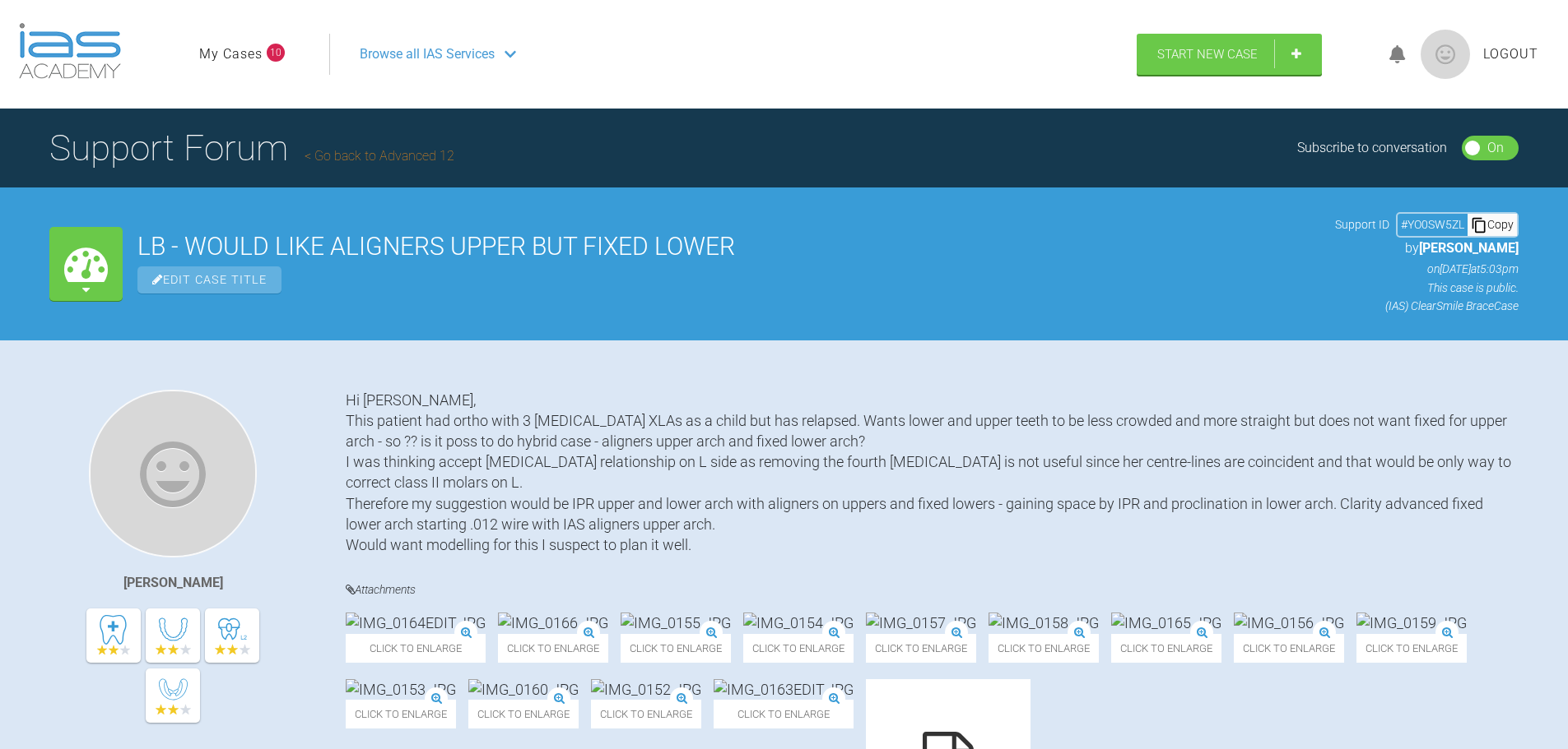
click at [248, 56] on link "My Cases" at bounding box center [231, 54] width 64 height 21
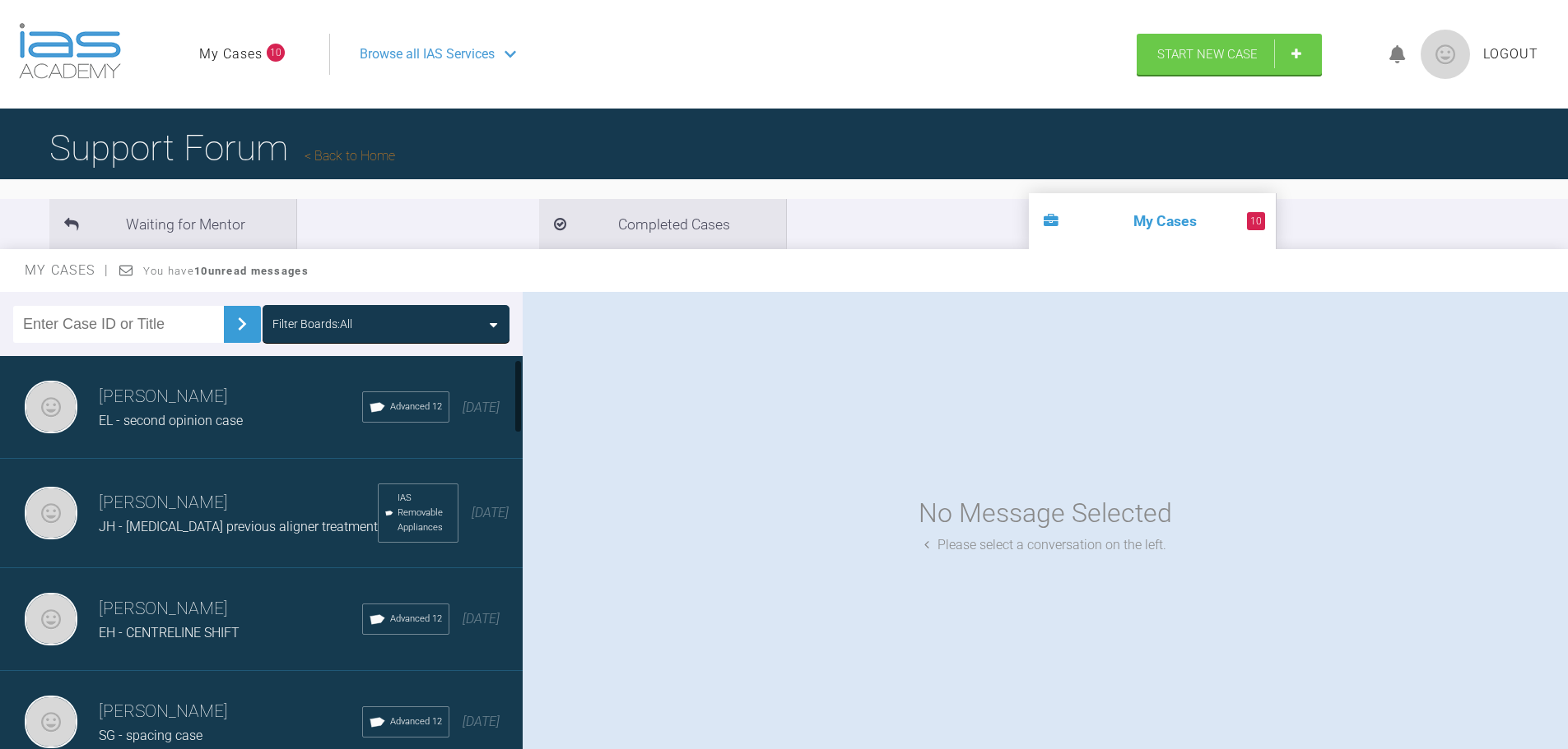
scroll to position [82, 0]
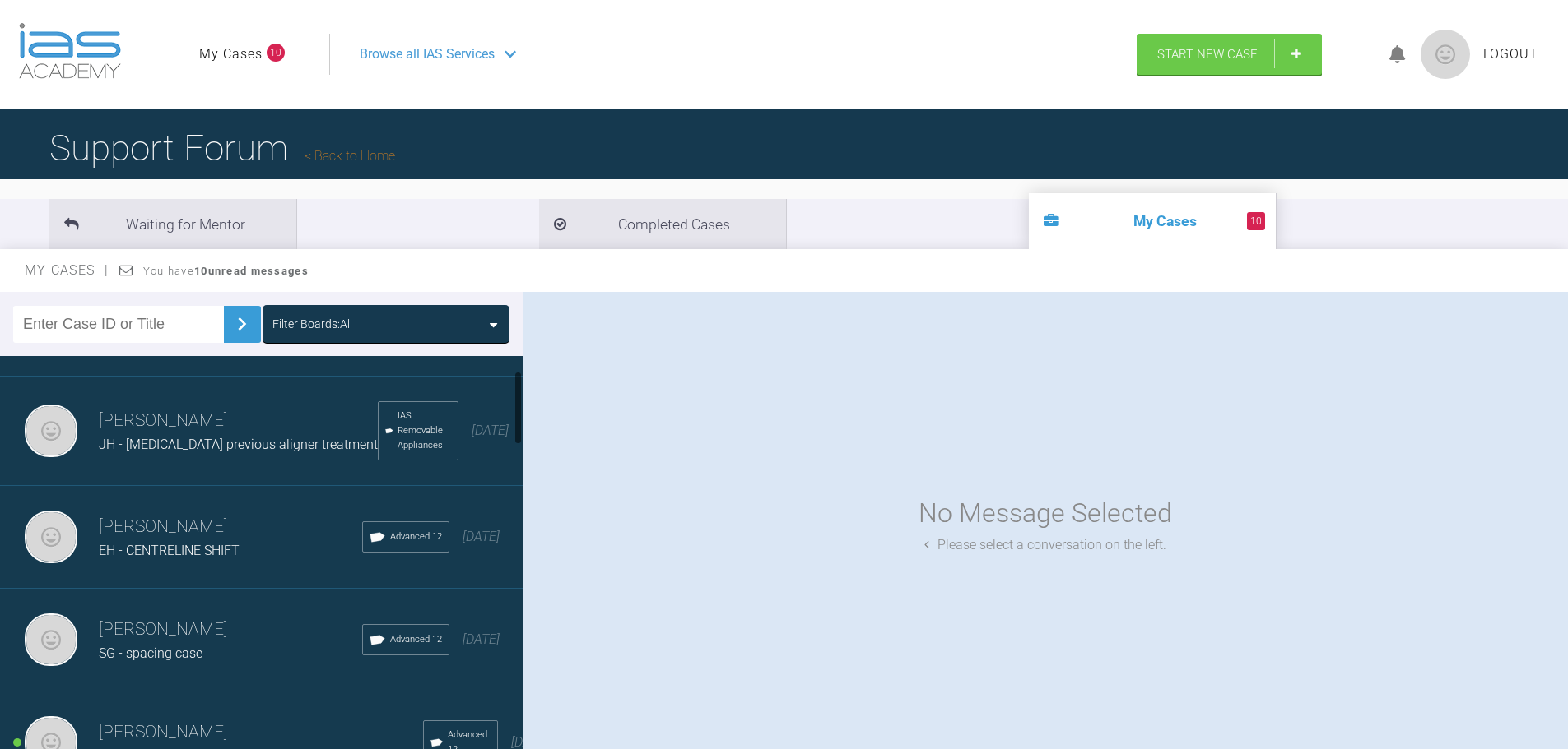
click at [162, 649] on div "SG - spacing case" at bounding box center [230, 653] width 263 height 21
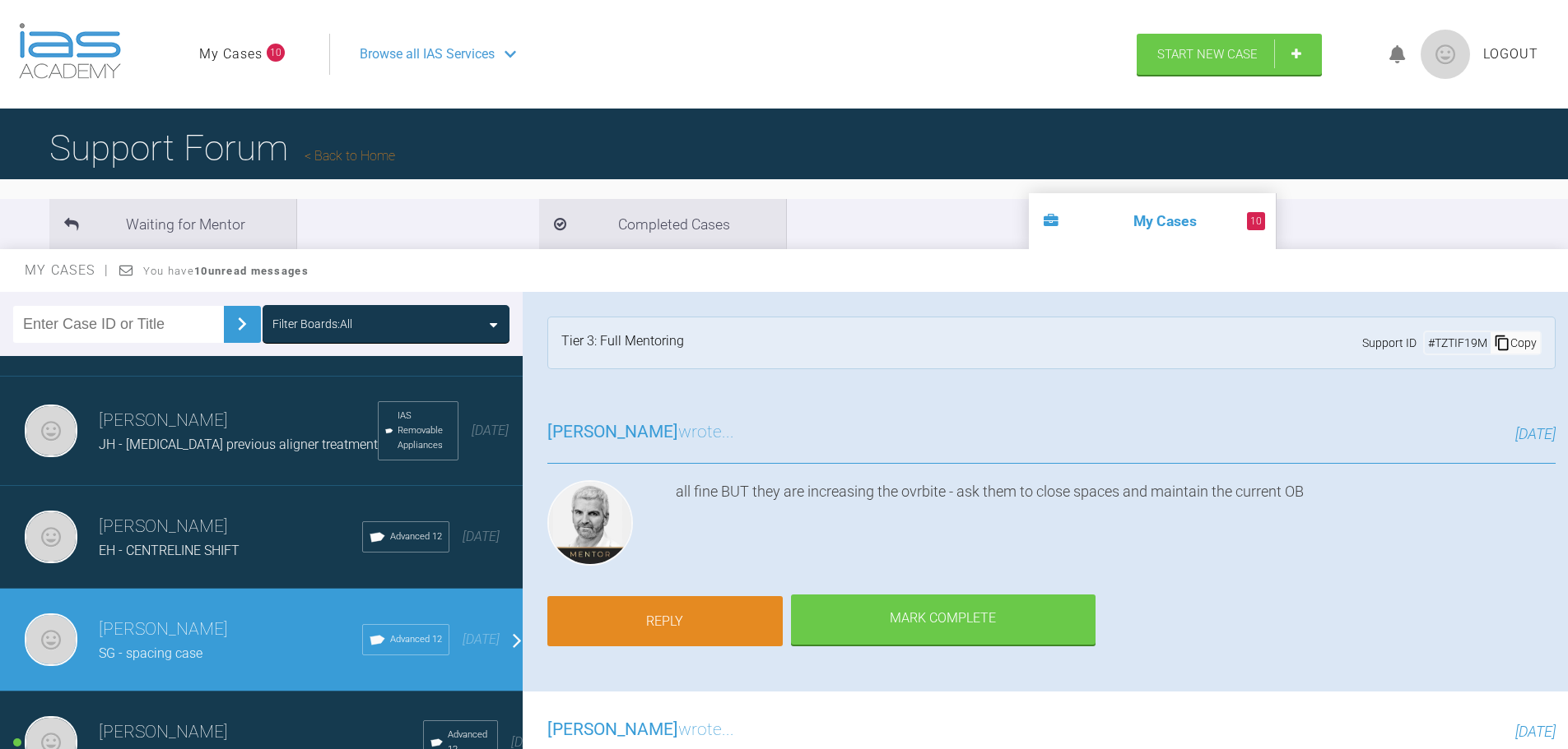
click at [706, 613] on link "Reply" at bounding box center [665, 621] width 235 height 51
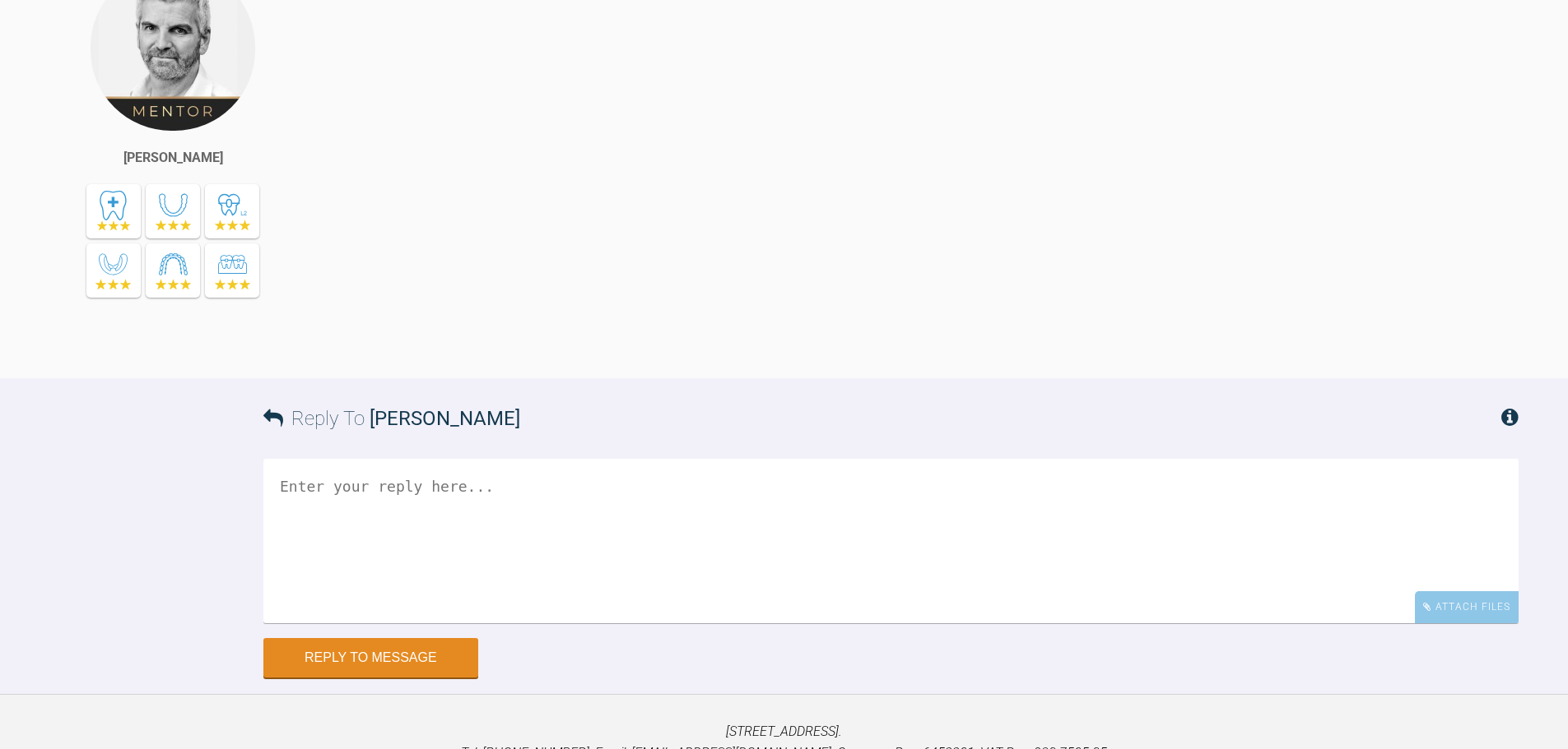
scroll to position [5878, 0]
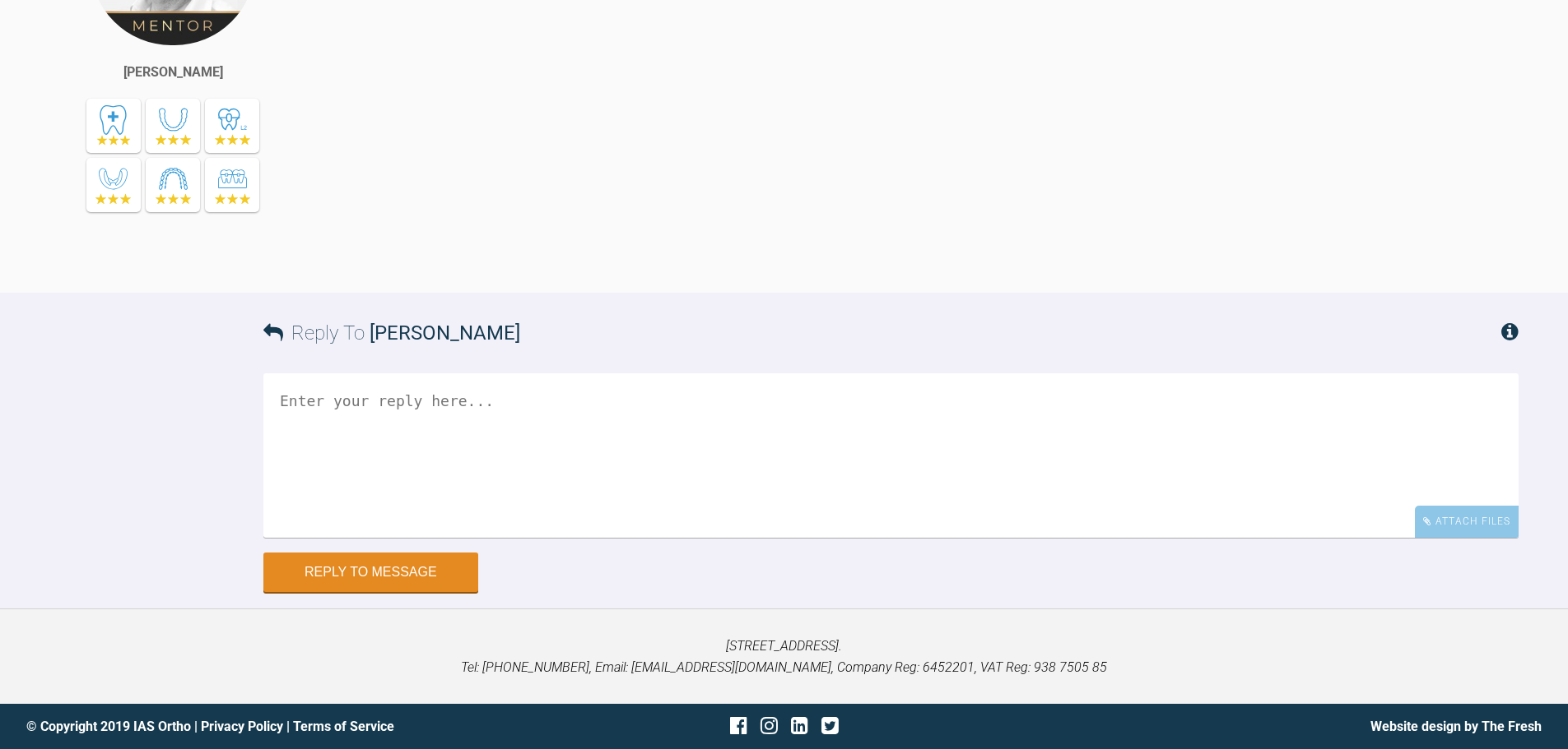
click at [655, 441] on textarea at bounding box center [891, 456] width 1255 height 165
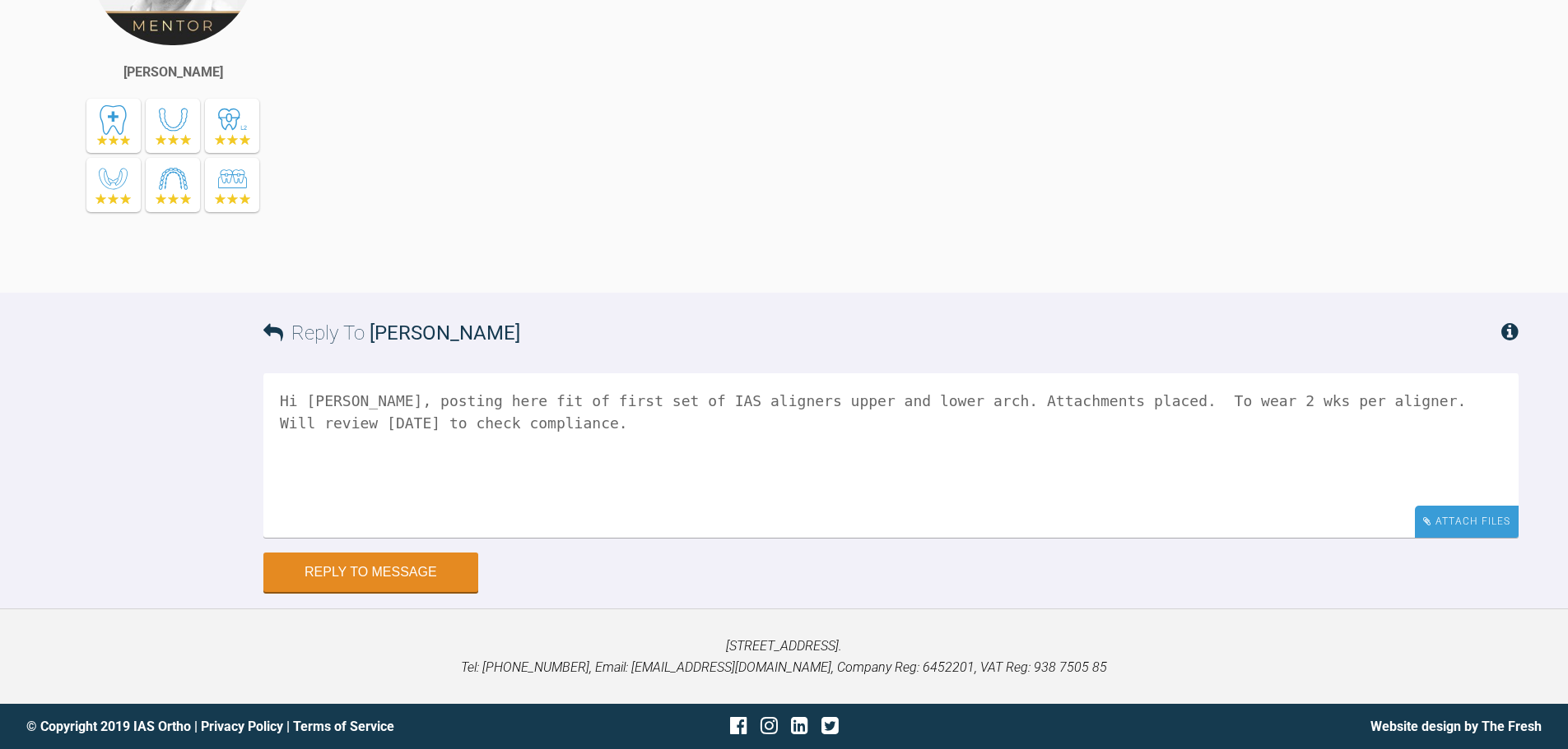
type textarea "Hi [PERSON_NAME], posting here fit of first set of IAS aligners upper and lower…"
click at [1473, 533] on div "Attach Files" at bounding box center [1467, 521] width 104 height 32
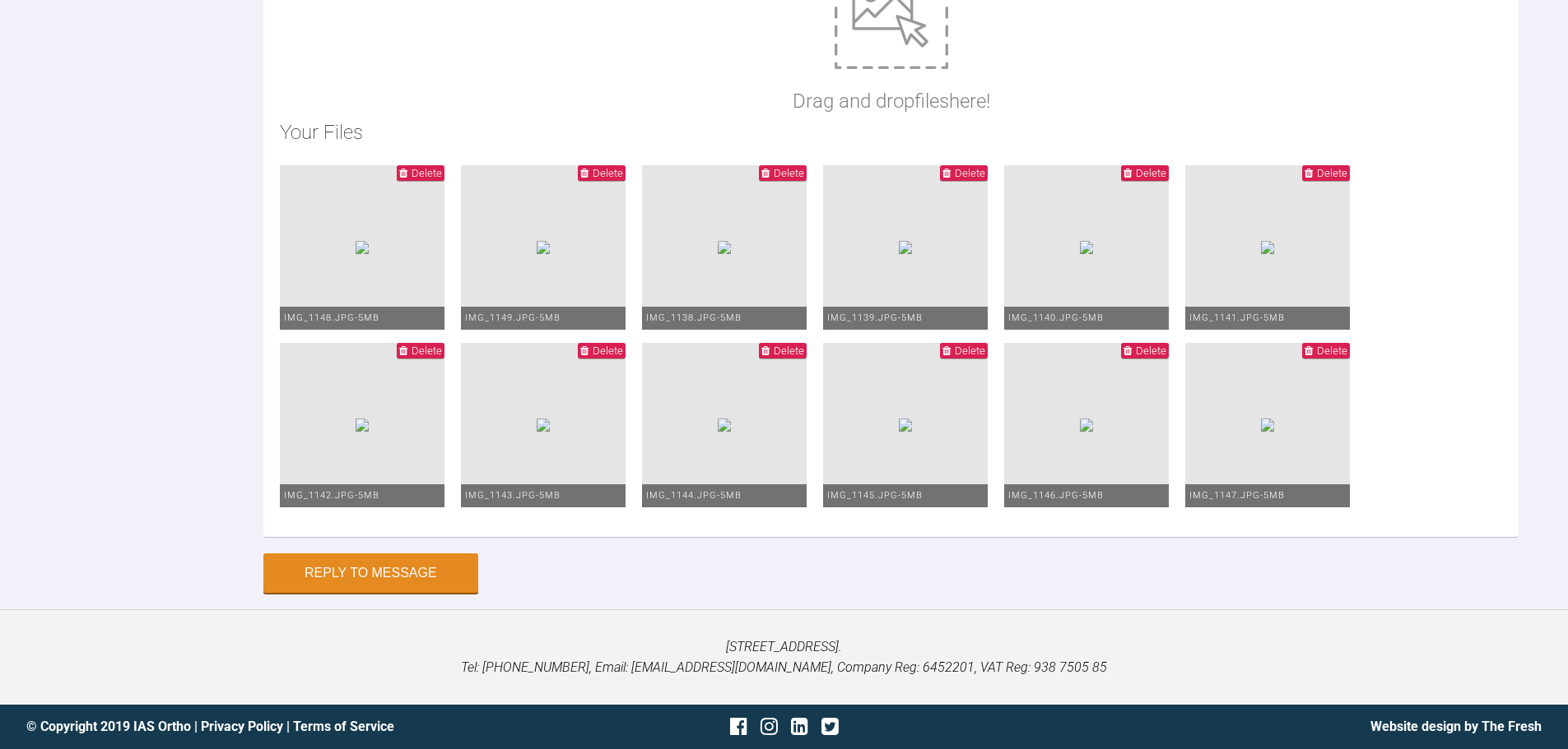
scroll to position [6647, 0]
click at [401, 585] on button "Reply to Message" at bounding box center [371, 574] width 215 height 39
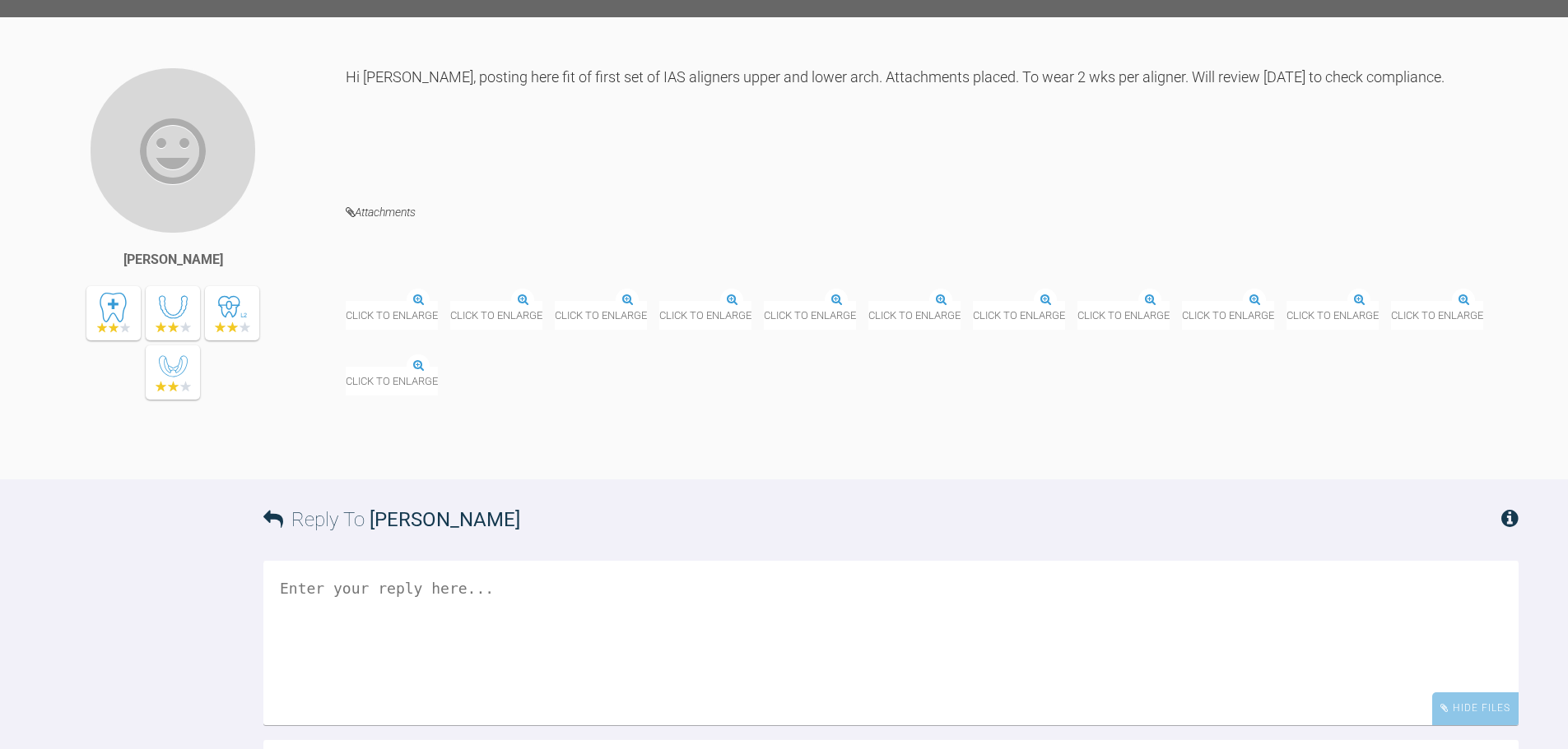
scroll to position [6016, 0]
